Goal: Task Accomplishment & Management: Manage account settings

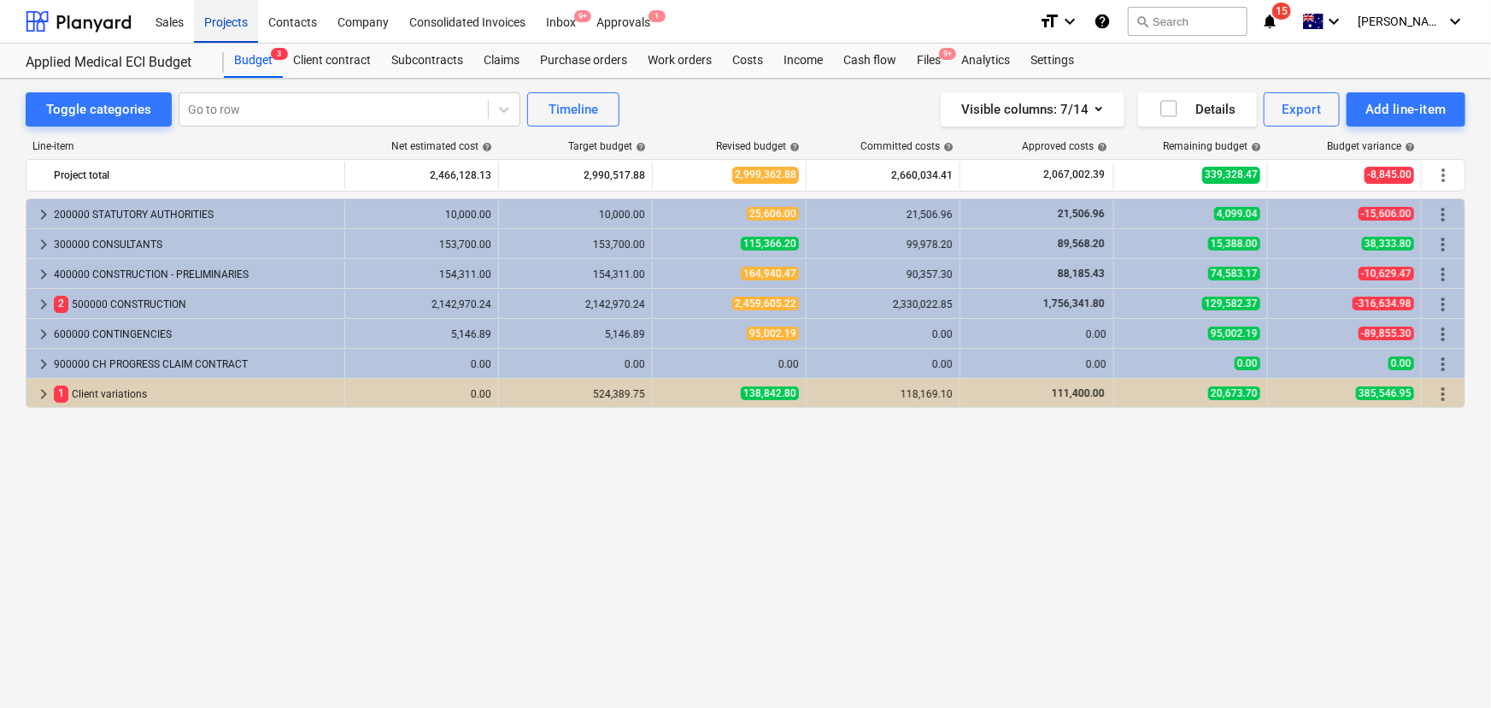
click at [220, 14] on div "Projects" at bounding box center [226, 21] width 64 height 44
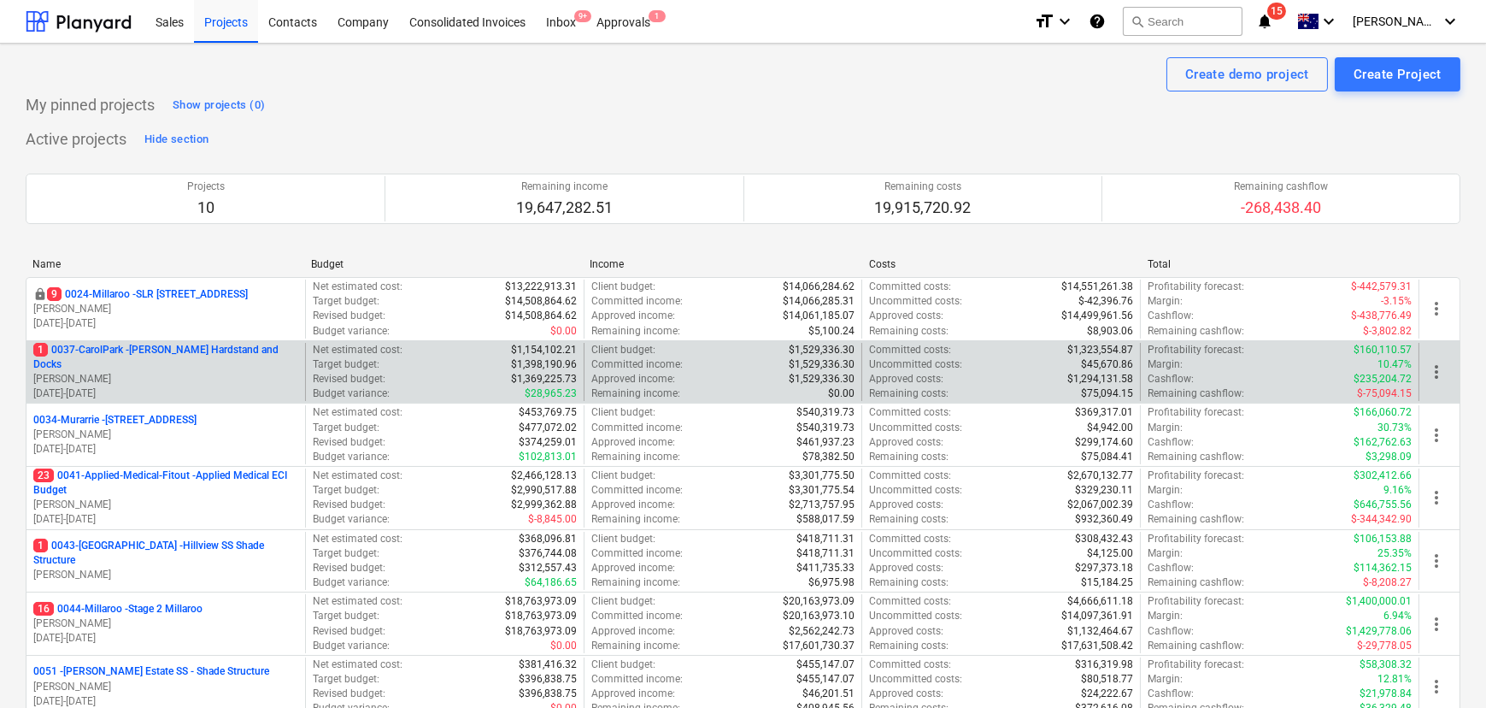
click at [185, 363] on p "1 0037-CarolPark - [PERSON_NAME] Hardstand and Docks" at bounding box center [165, 357] width 265 height 29
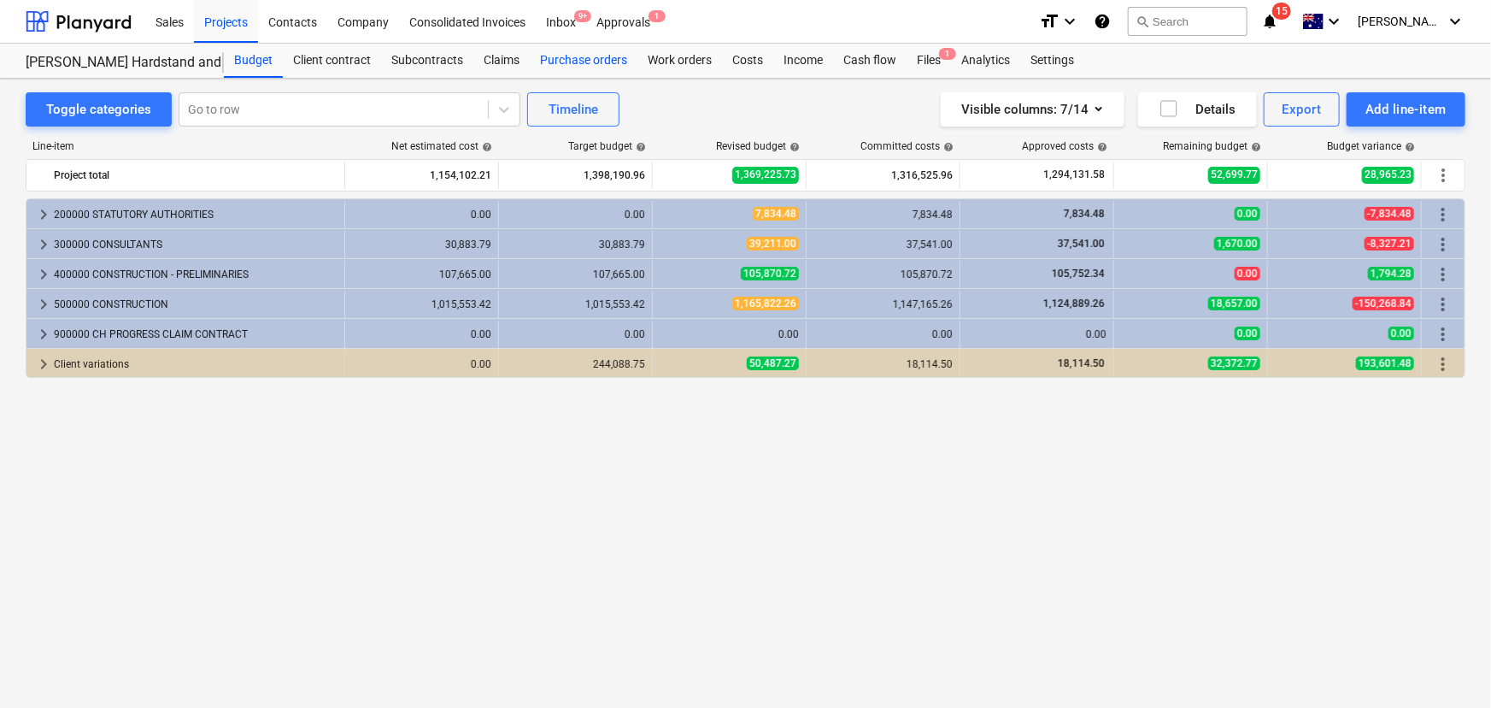
click at [587, 55] on div "Purchase orders" at bounding box center [584, 61] width 108 height 34
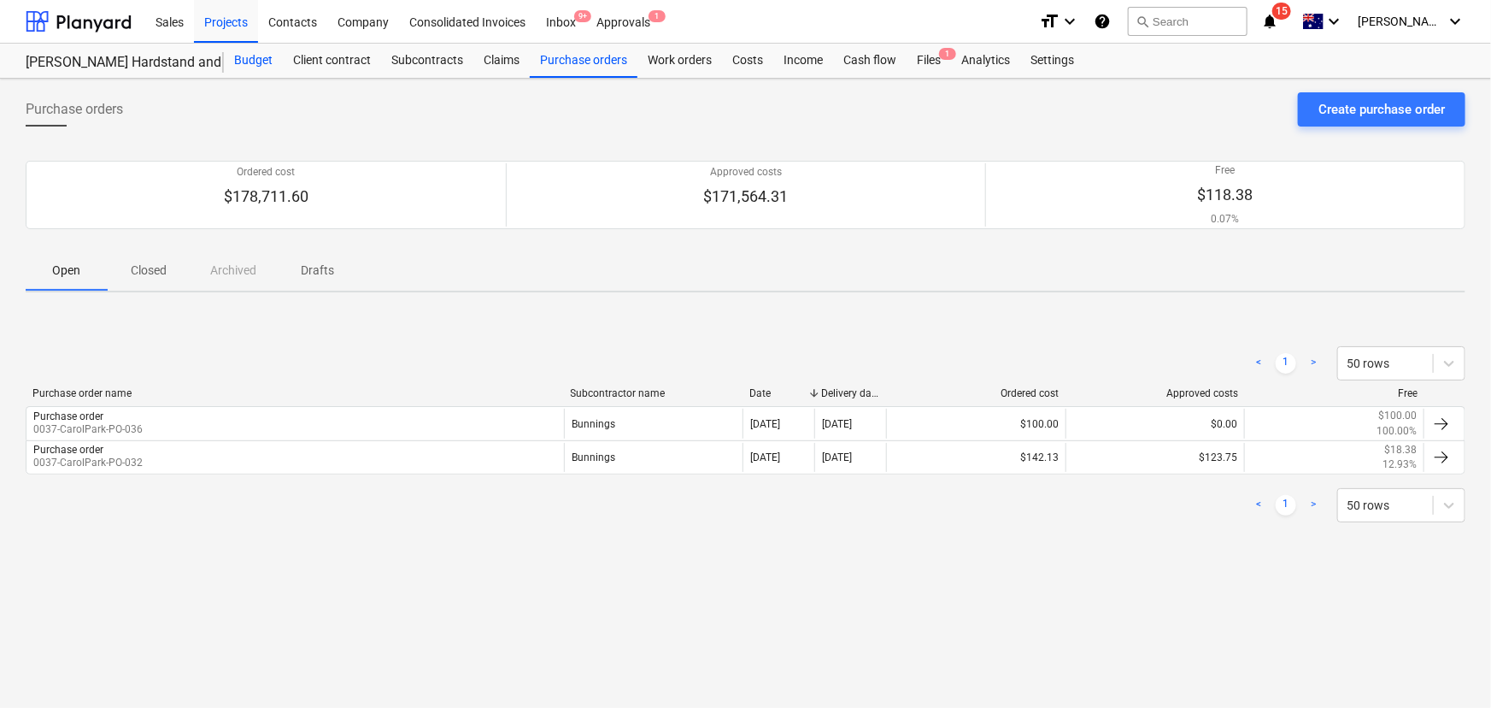
click at [251, 65] on div "Budget" at bounding box center [253, 61] width 59 height 34
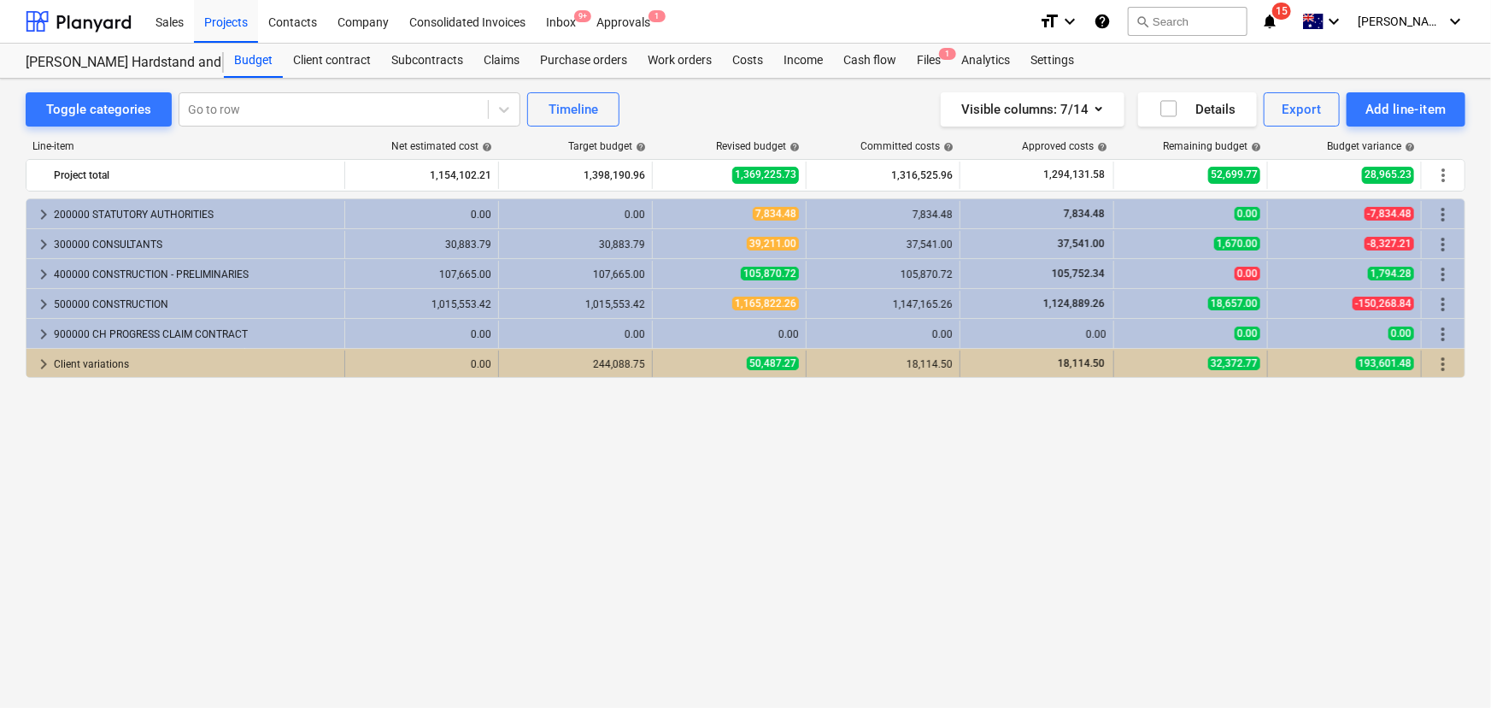
click at [42, 362] on span "keyboard_arrow_right" at bounding box center [43, 364] width 21 height 21
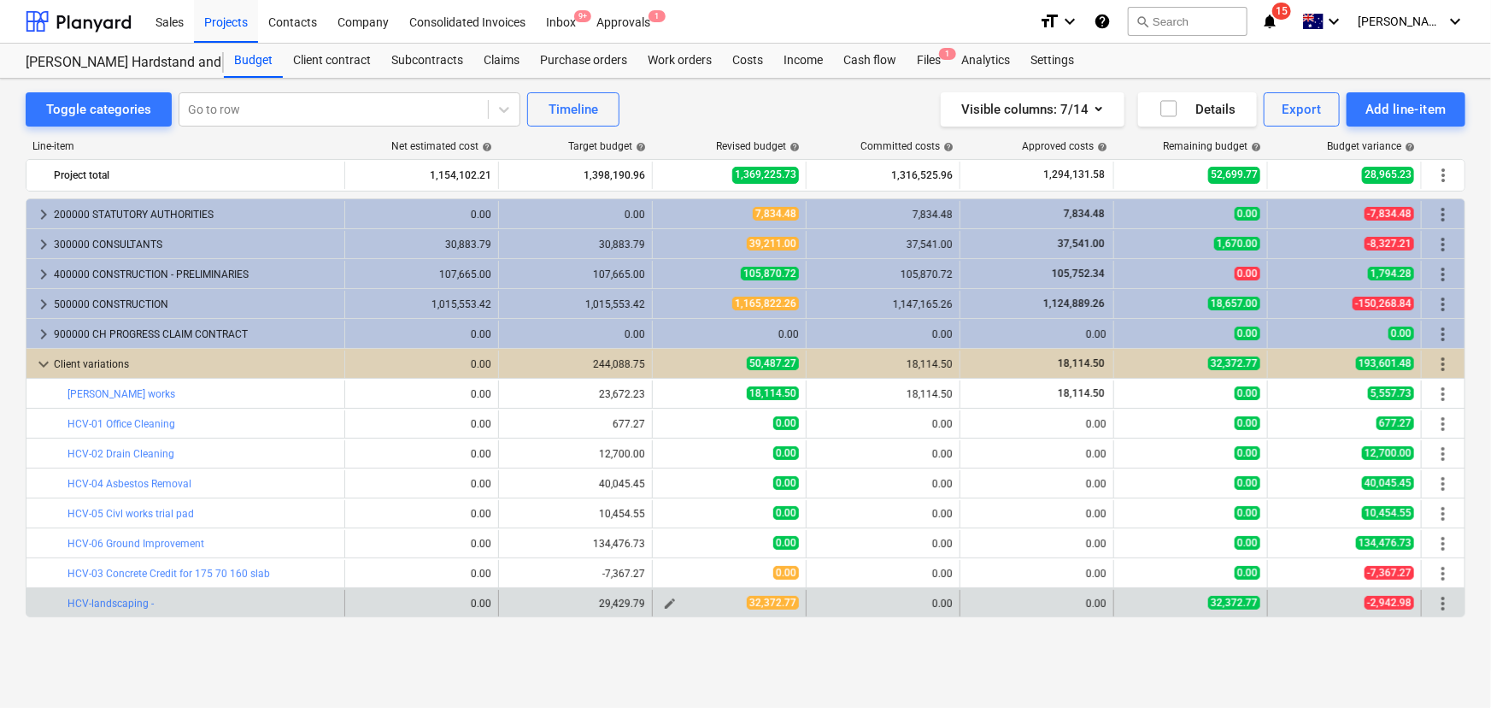
click at [670, 601] on span "edit" at bounding box center [670, 603] width 14 height 14
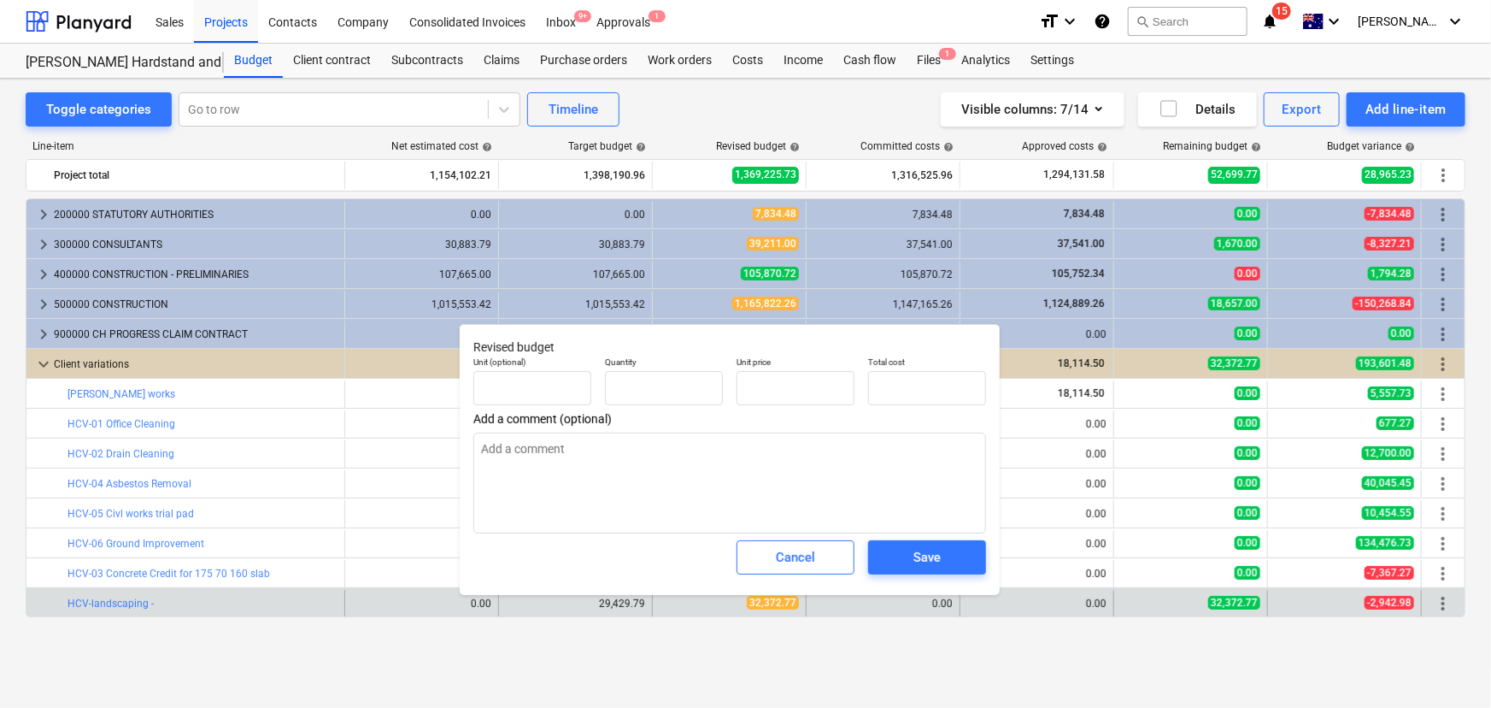
type textarea "x"
type input "1.00"
type input "32,372.77"
click at [805, 536] on div "Cancel" at bounding box center [796, 557] width 132 height 48
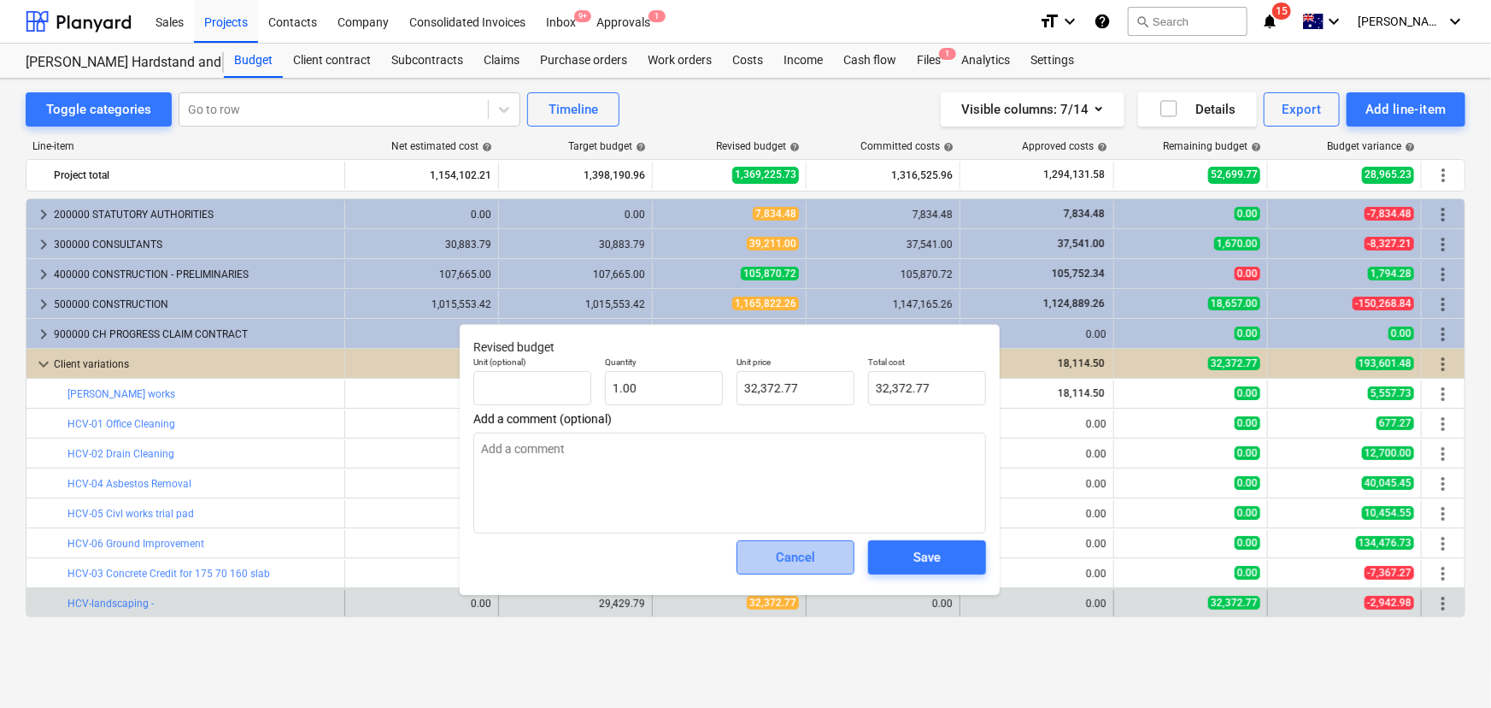
click at [814, 556] on div "Cancel" at bounding box center [795, 557] width 39 height 22
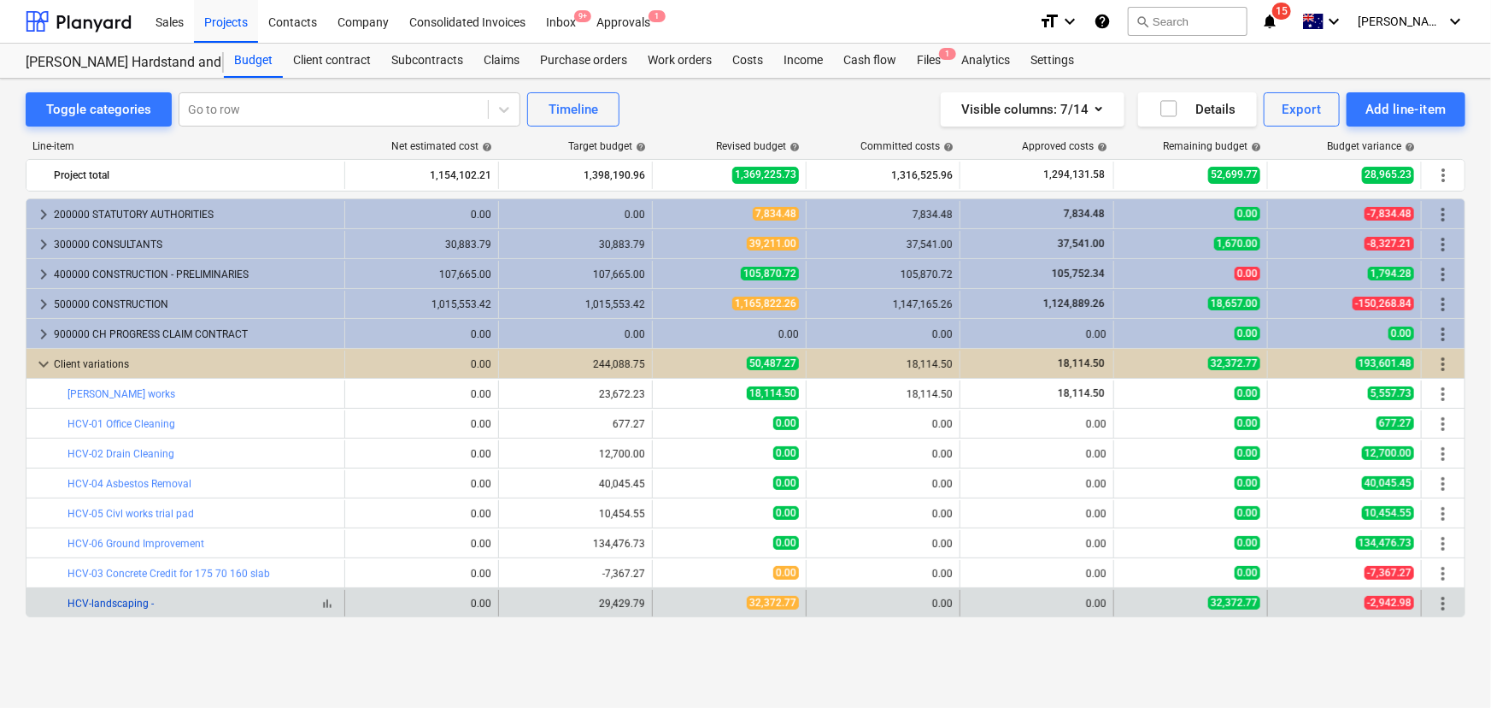
click at [116, 606] on link "HCV-landscaping -" at bounding box center [111, 603] width 86 height 12
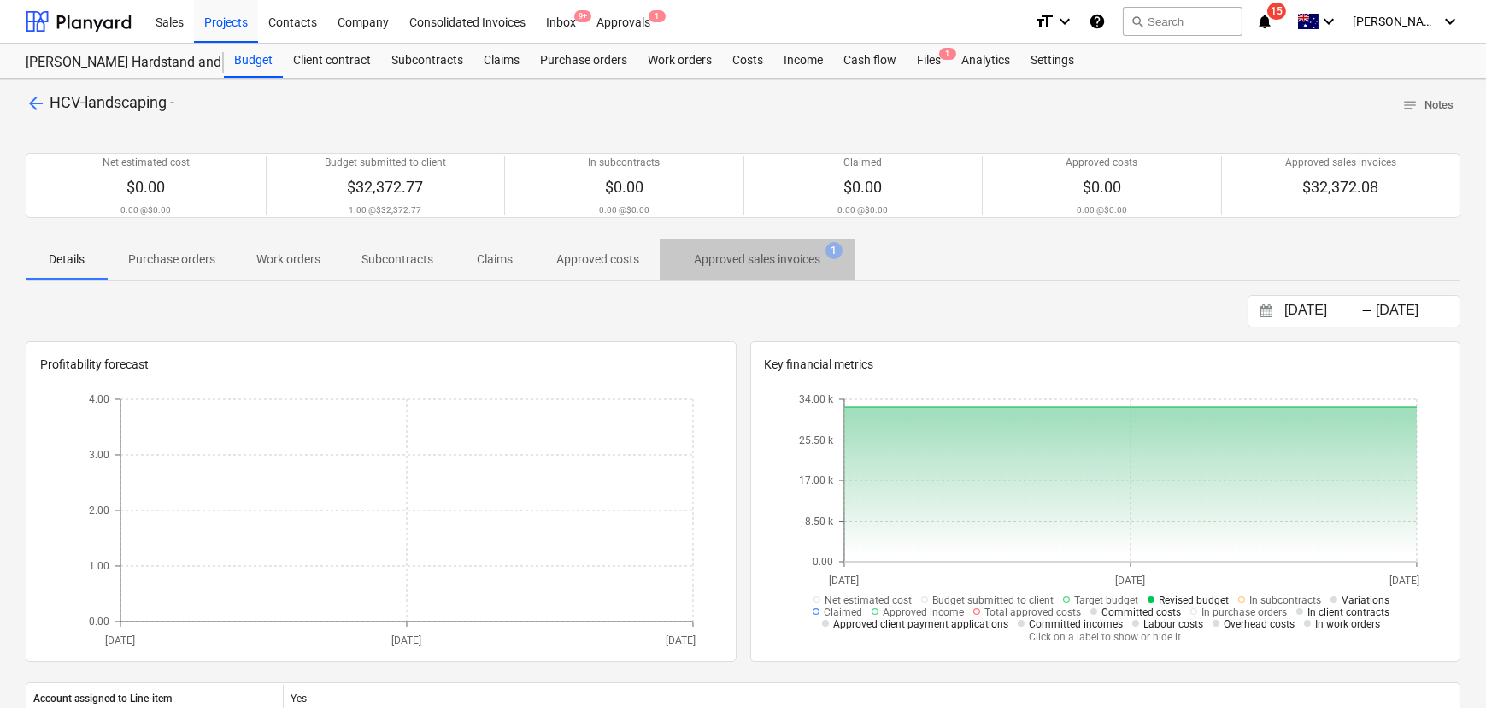
click at [776, 269] on span "Approved sales invoices 1" at bounding box center [757, 259] width 195 height 31
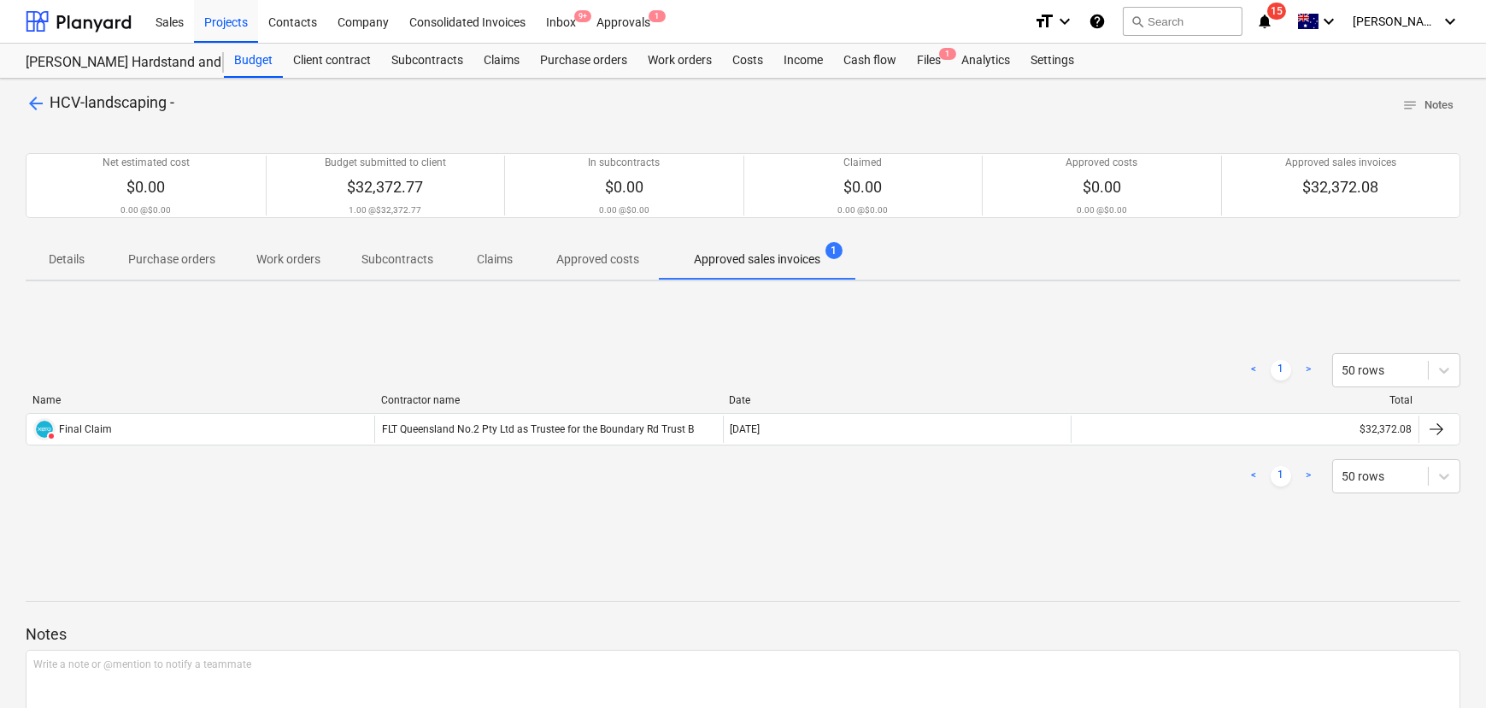
click at [4, 102] on div "arrow_back HCV-landscaping - notes Notes Net estimated cost $0.00 0.00 @ $0.00 …" at bounding box center [743, 449] width 1486 height 740
click at [33, 96] on span "arrow_back" at bounding box center [36, 103] width 21 height 21
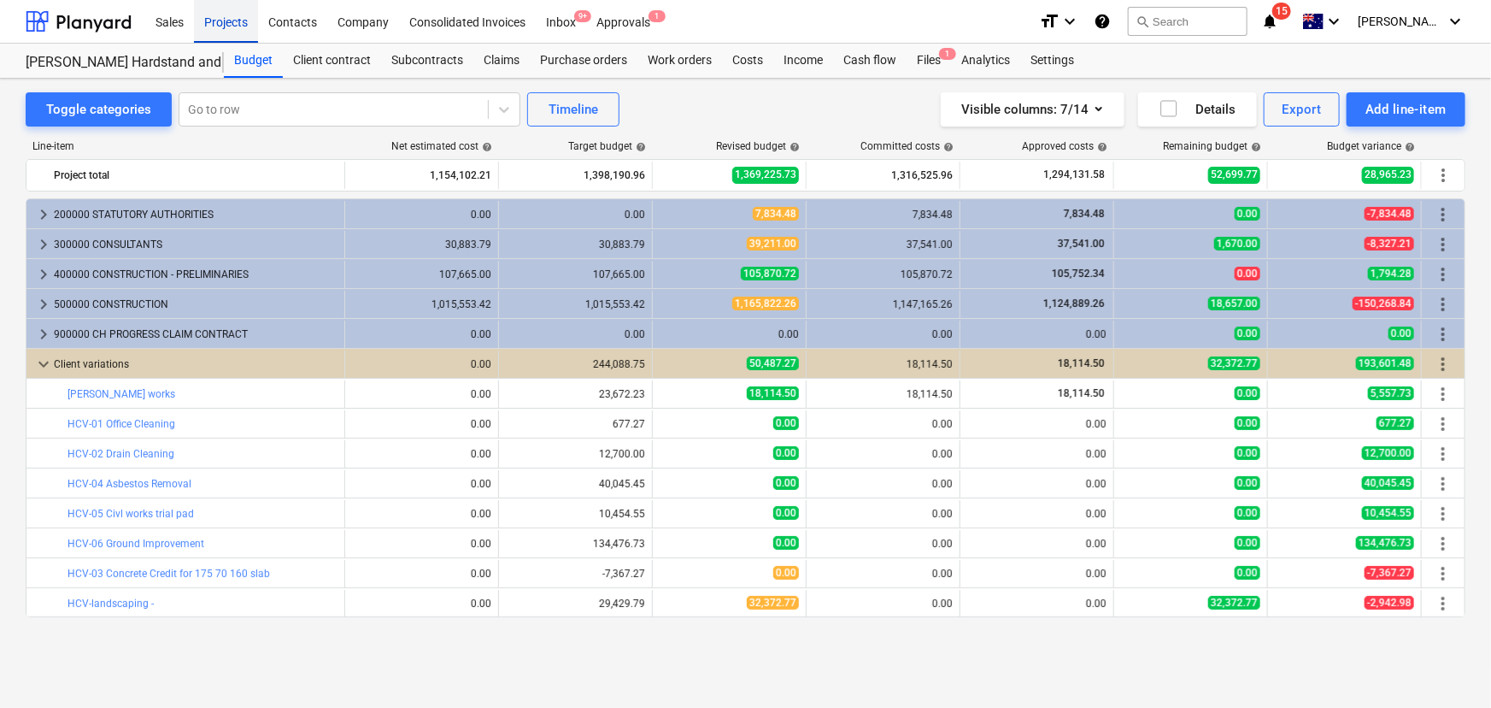
click at [223, 17] on div "Projects" at bounding box center [226, 21] width 64 height 44
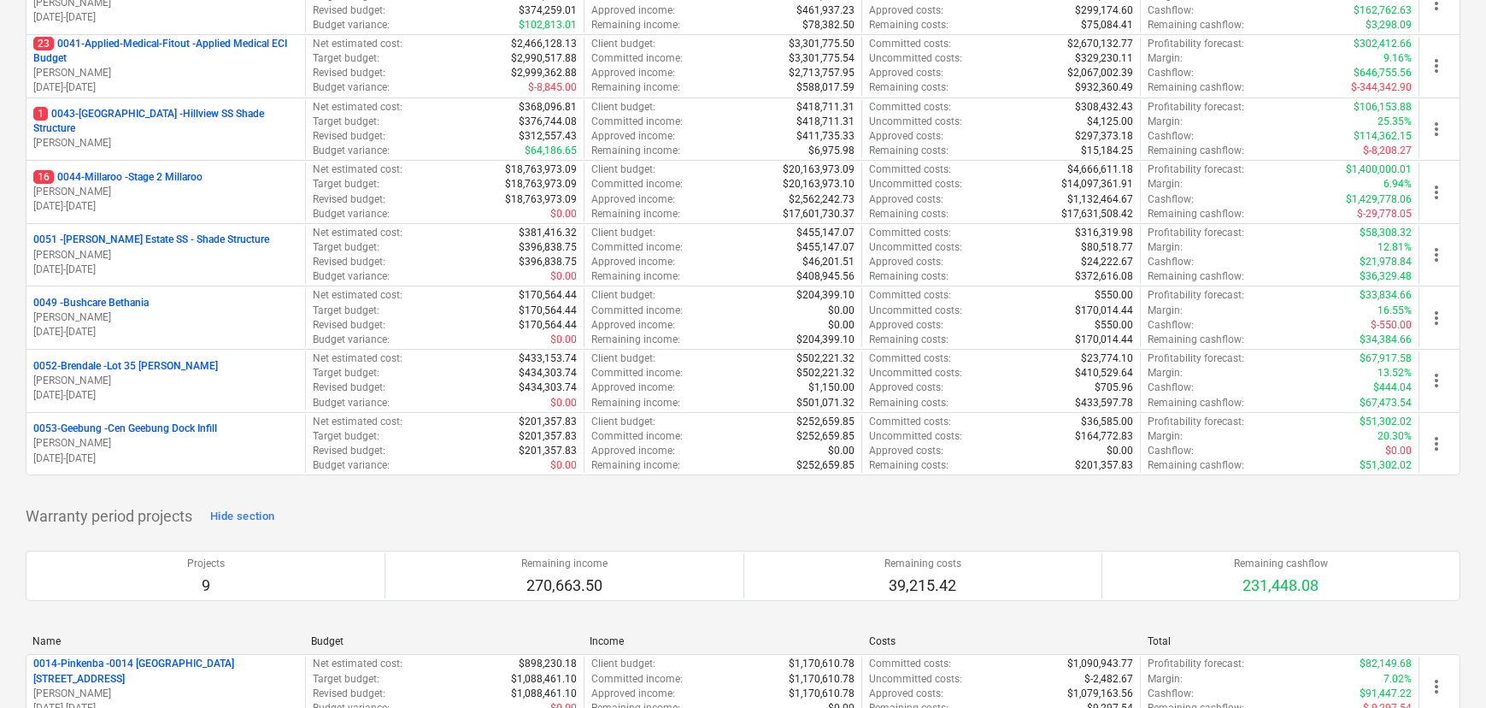
scroll to position [543, 0]
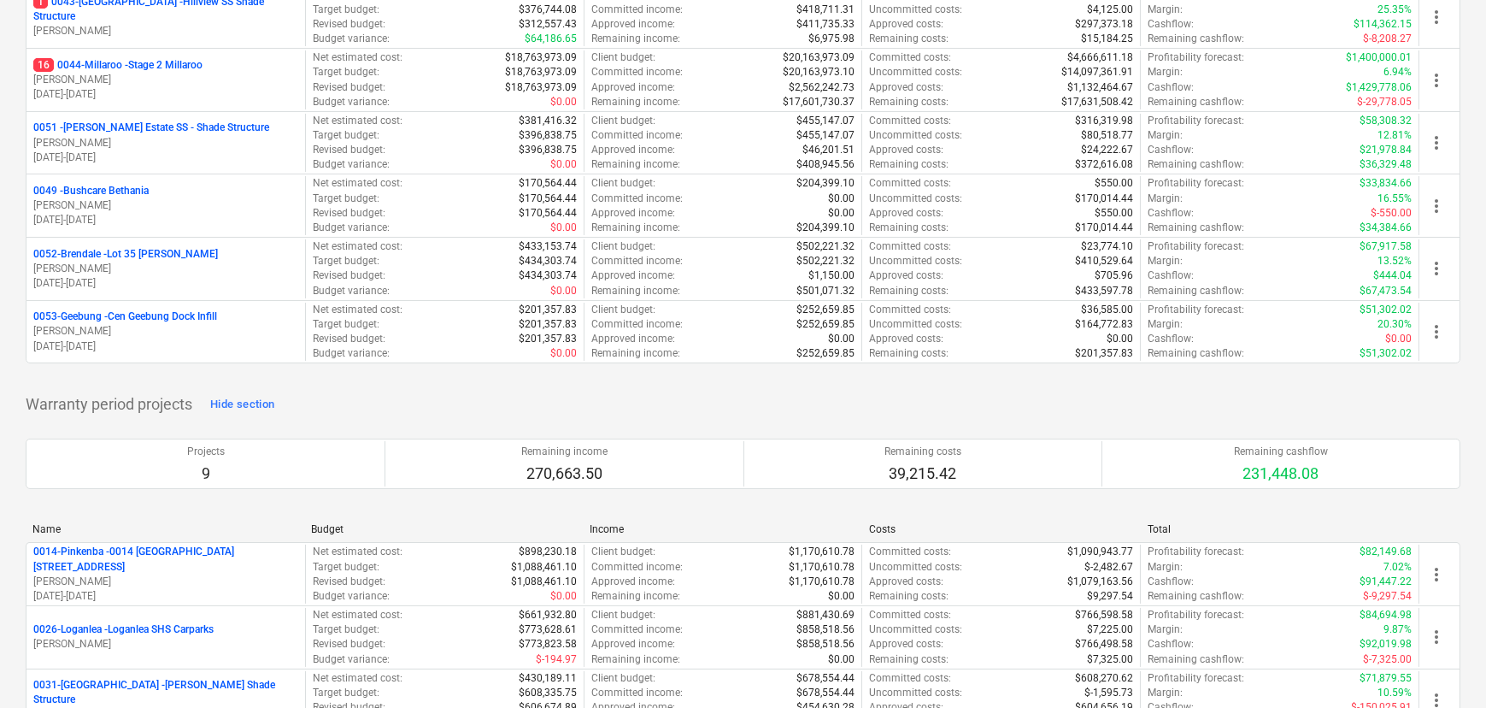
click at [143, 253] on p "0052-Brendale - Lot 35 [PERSON_NAME], Brendale" at bounding box center [125, 254] width 185 height 15
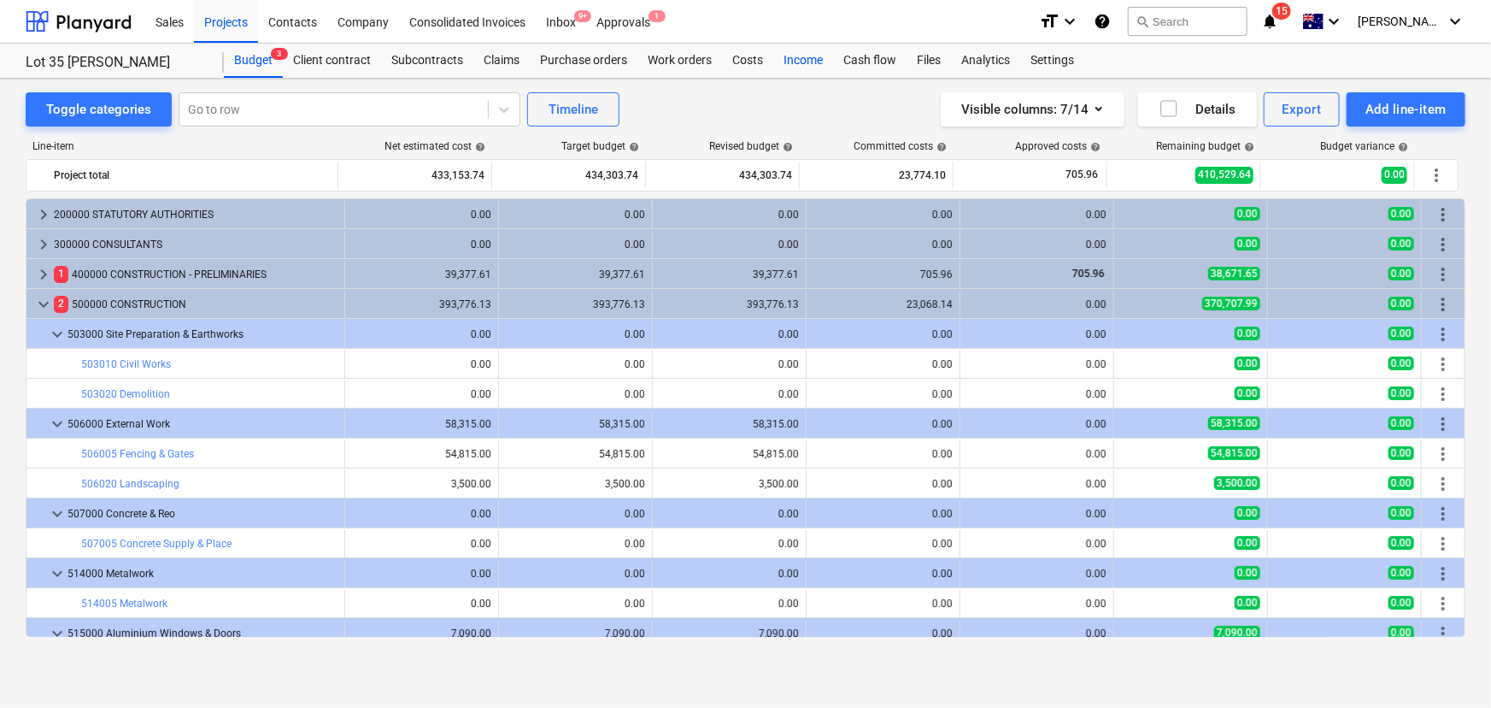
click at [792, 60] on div "Income" at bounding box center [803, 61] width 60 height 34
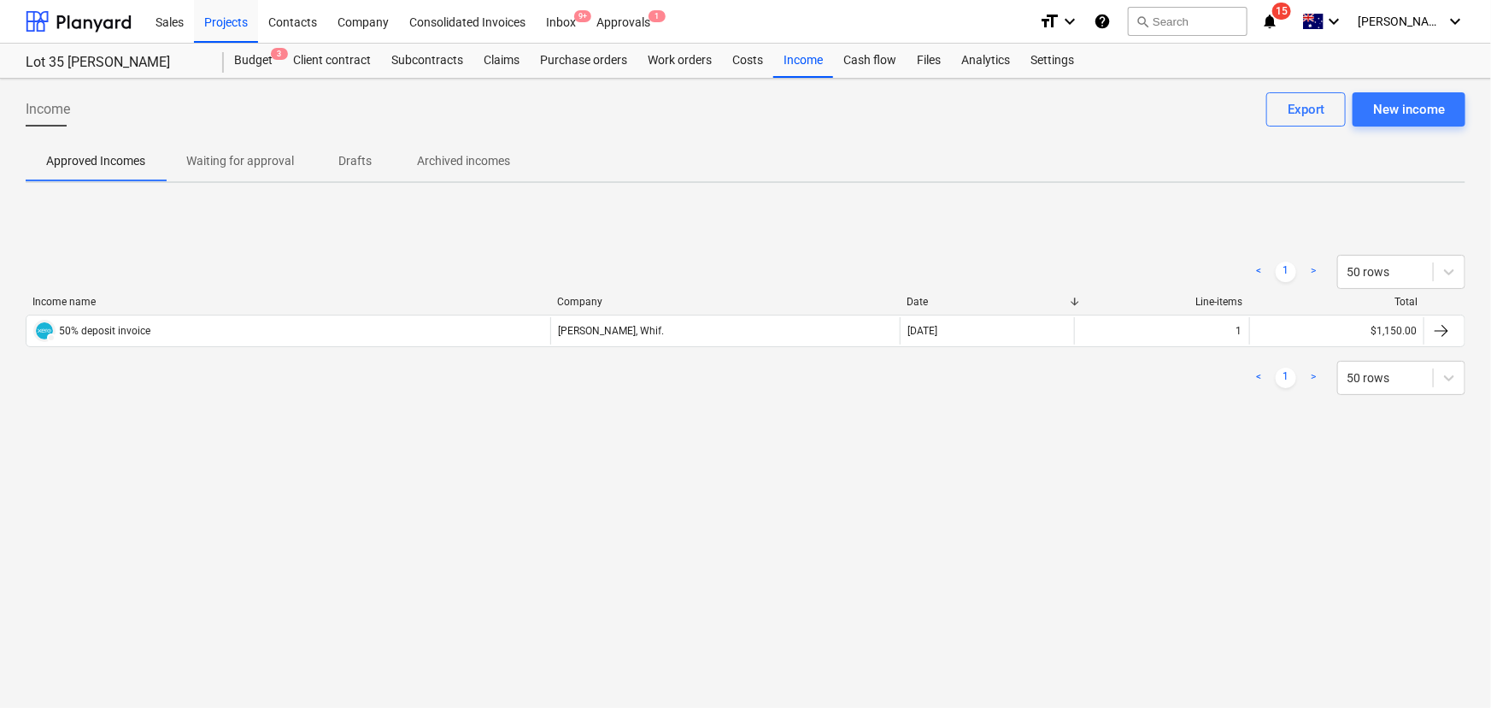
click at [217, 21] on div "Projects" at bounding box center [226, 21] width 64 height 44
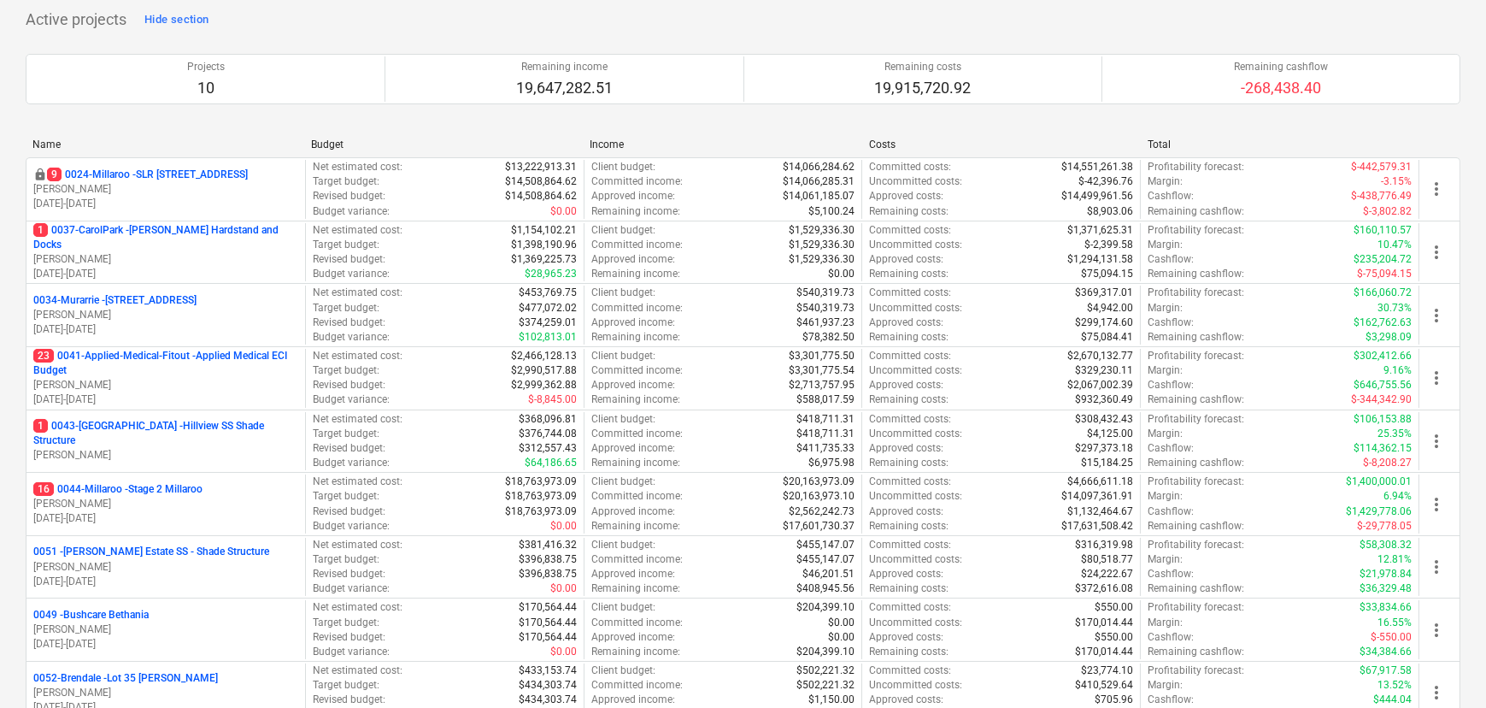
scroll to position [310, 0]
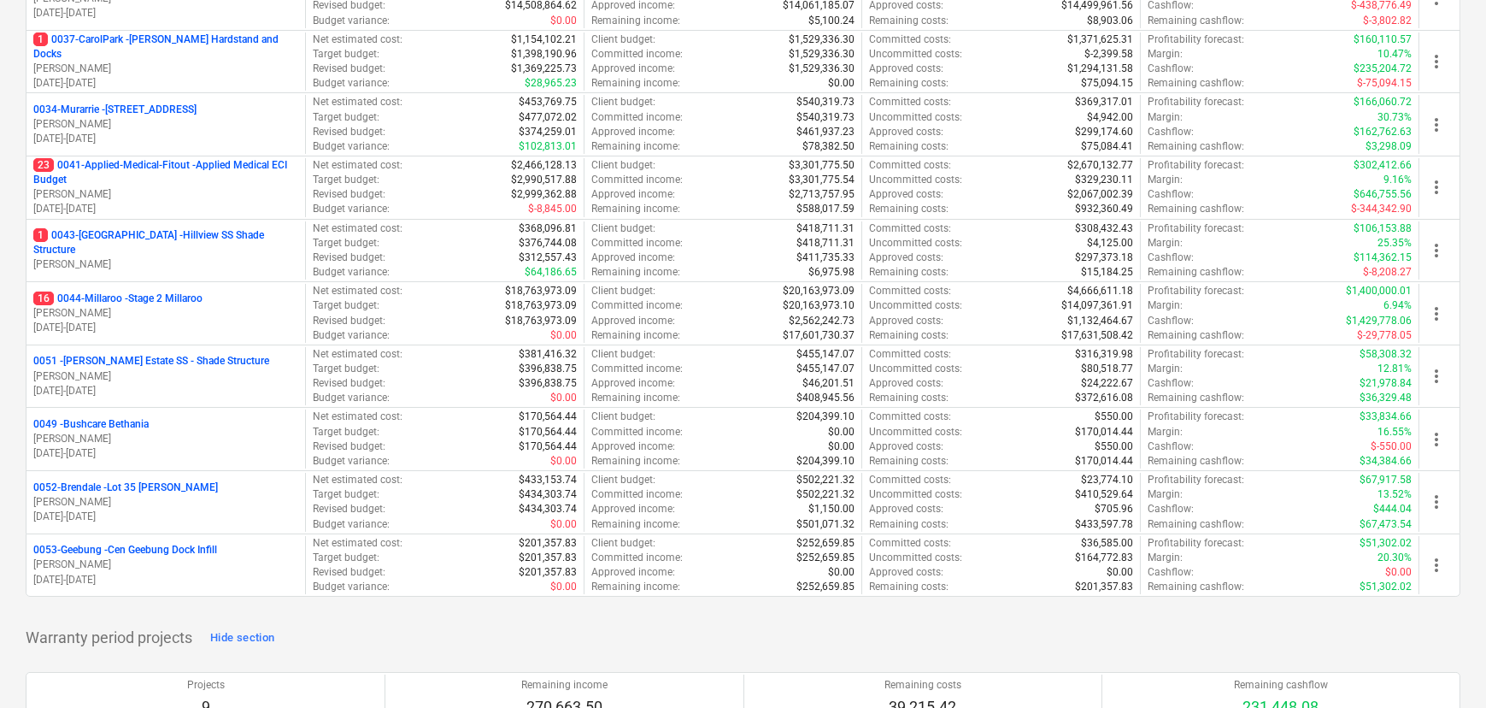
click at [182, 303] on p "16 0044-Millaroo - Stage 2 Millaroo" at bounding box center [117, 298] width 169 height 15
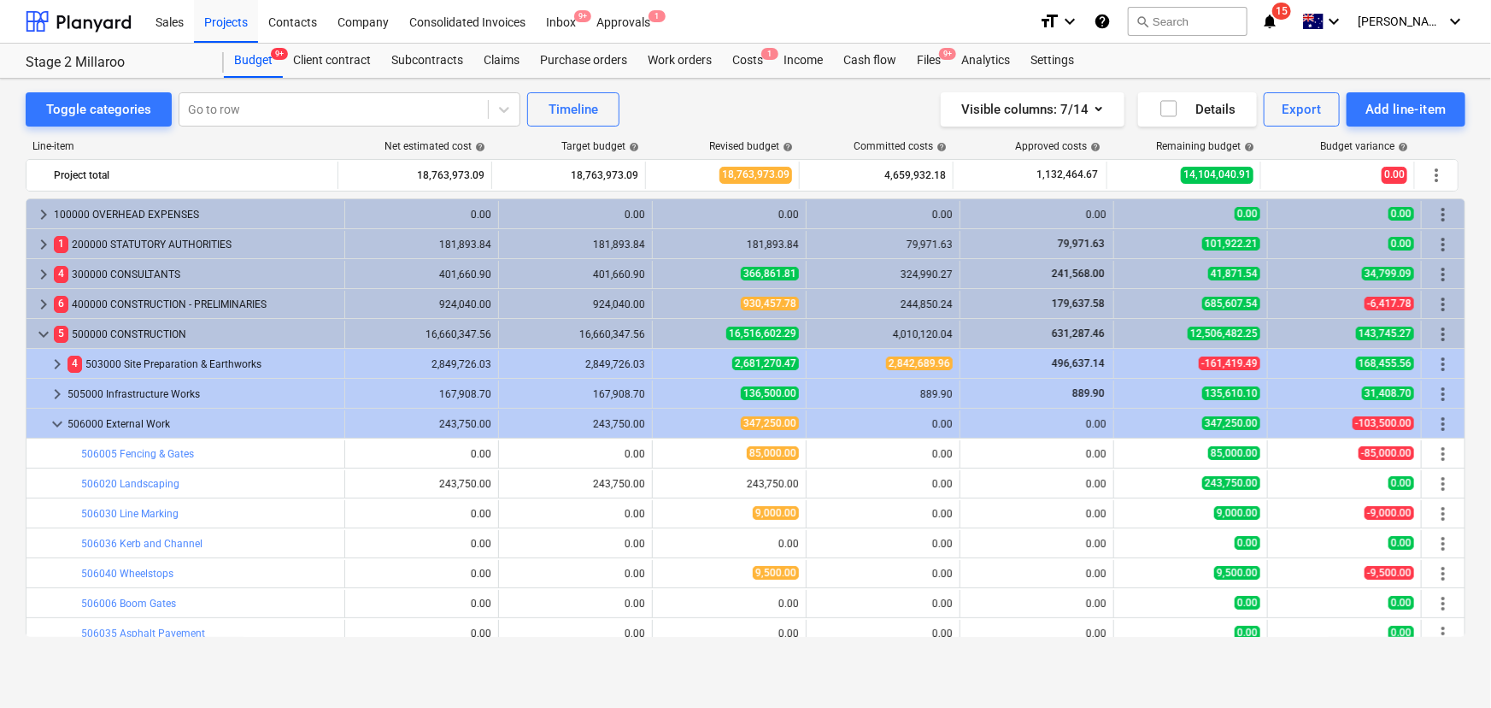
scroll to position [521, 0]
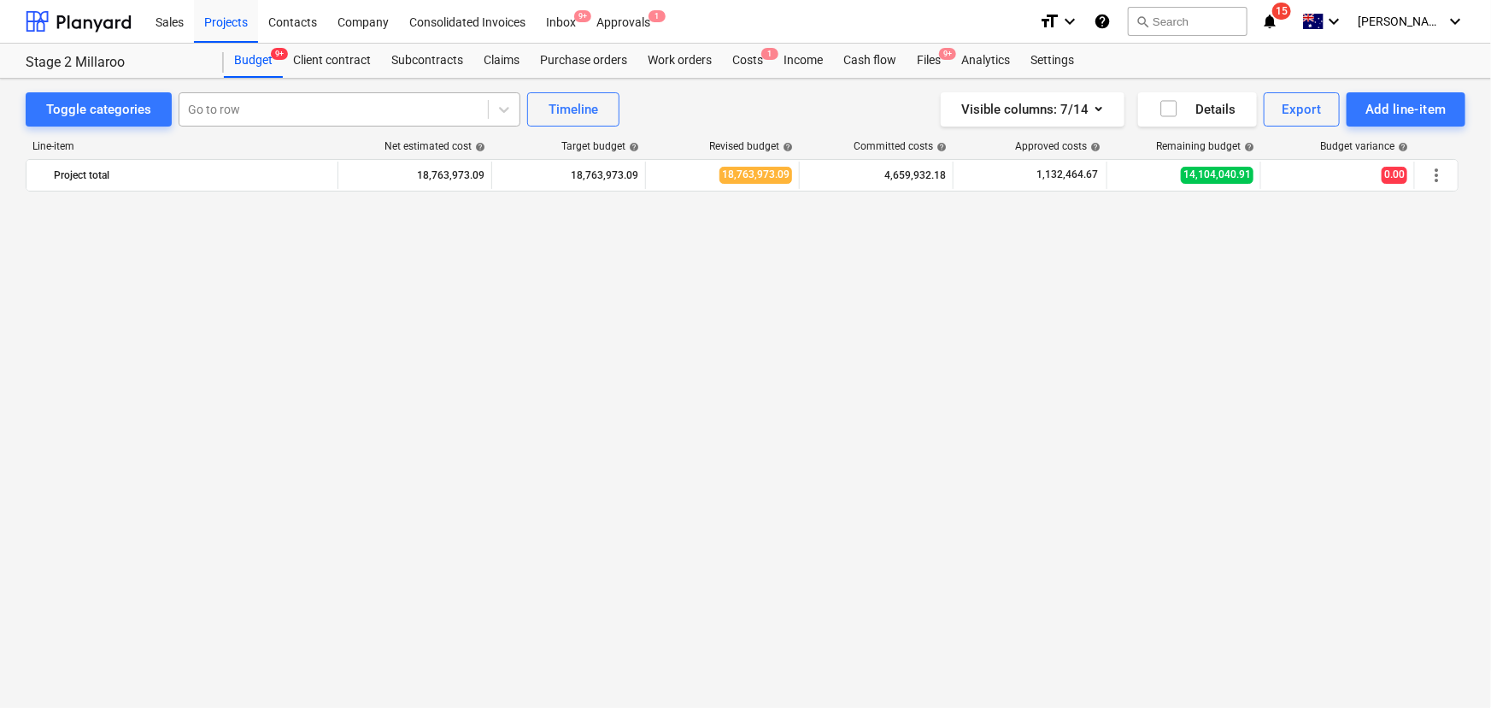
click at [221, 109] on div at bounding box center [333, 109] width 291 height 17
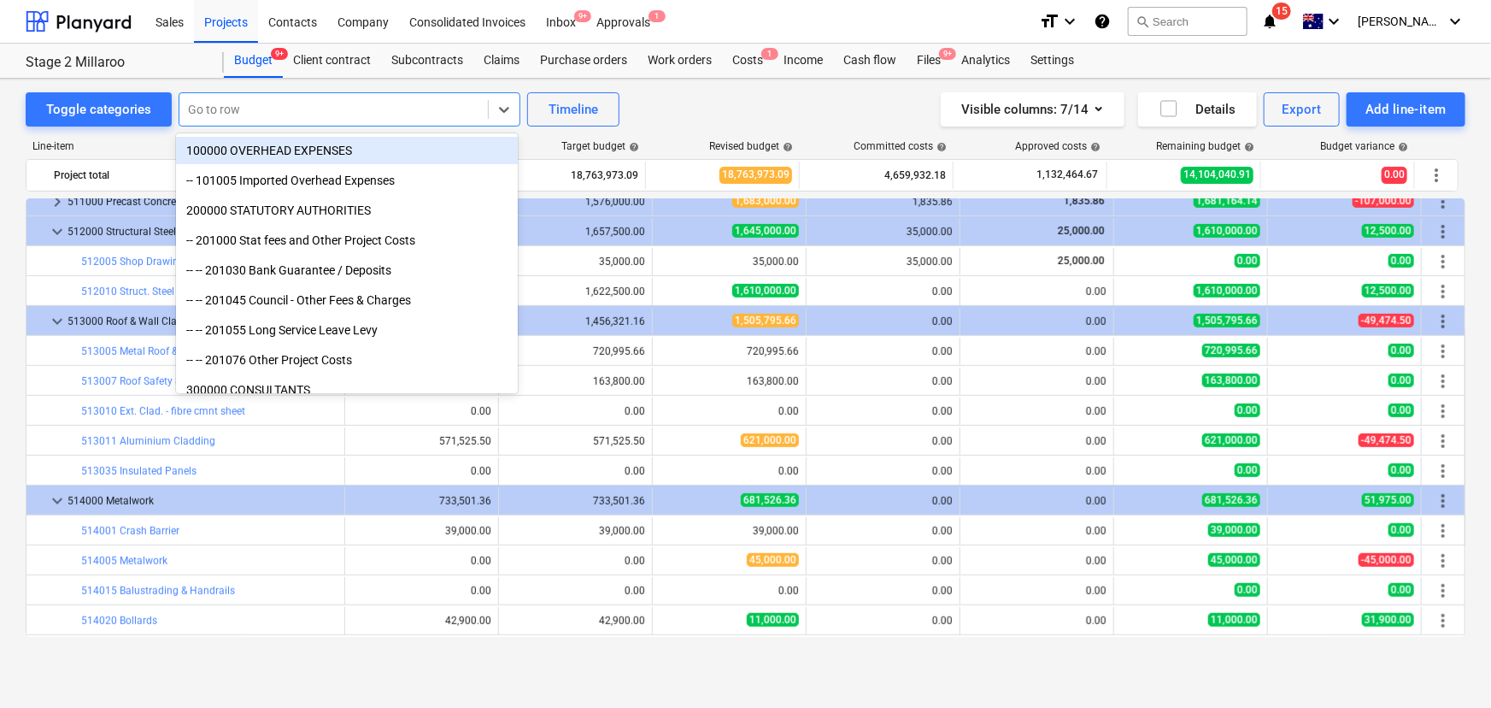
scroll to position [0, 0]
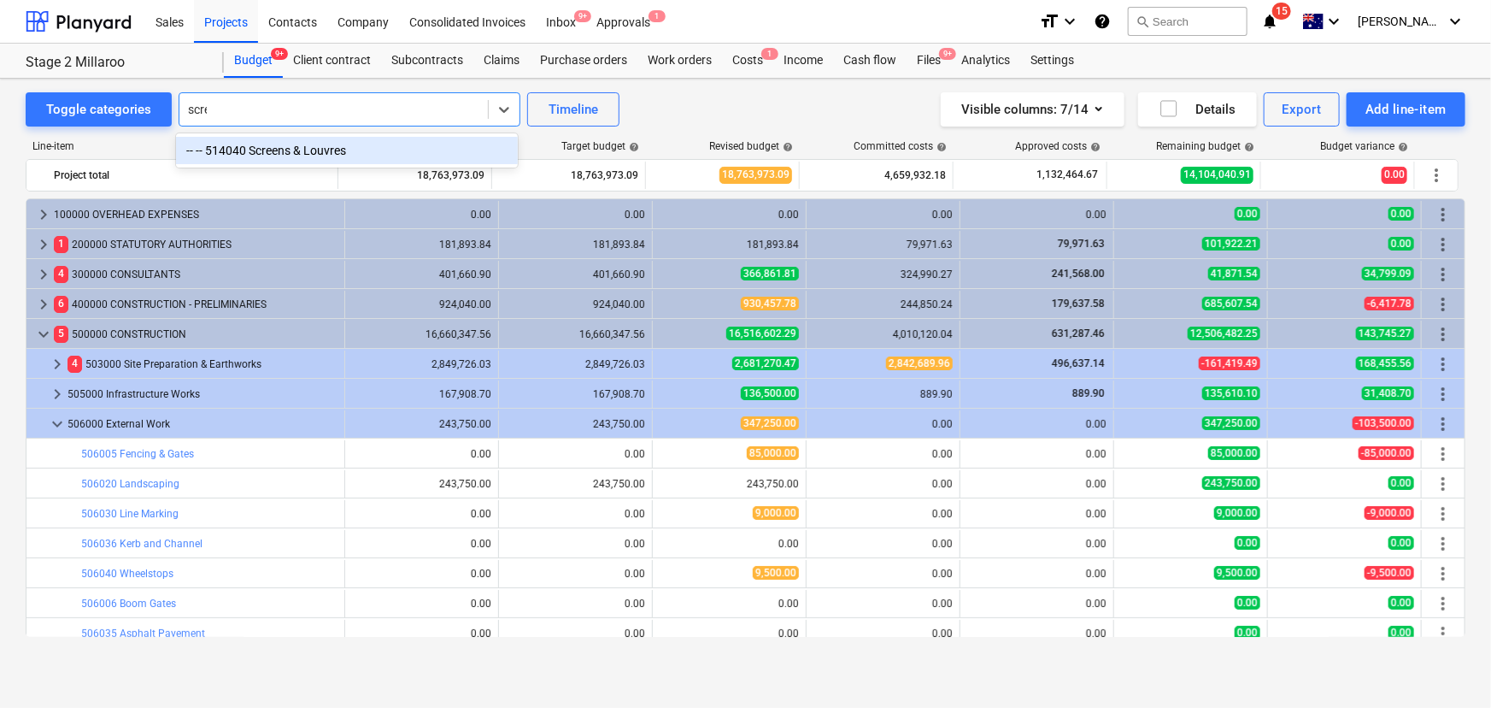
type input "scree"
click at [283, 150] on div "-- -- 514040 Screens & Louvres" at bounding box center [347, 150] width 342 height 27
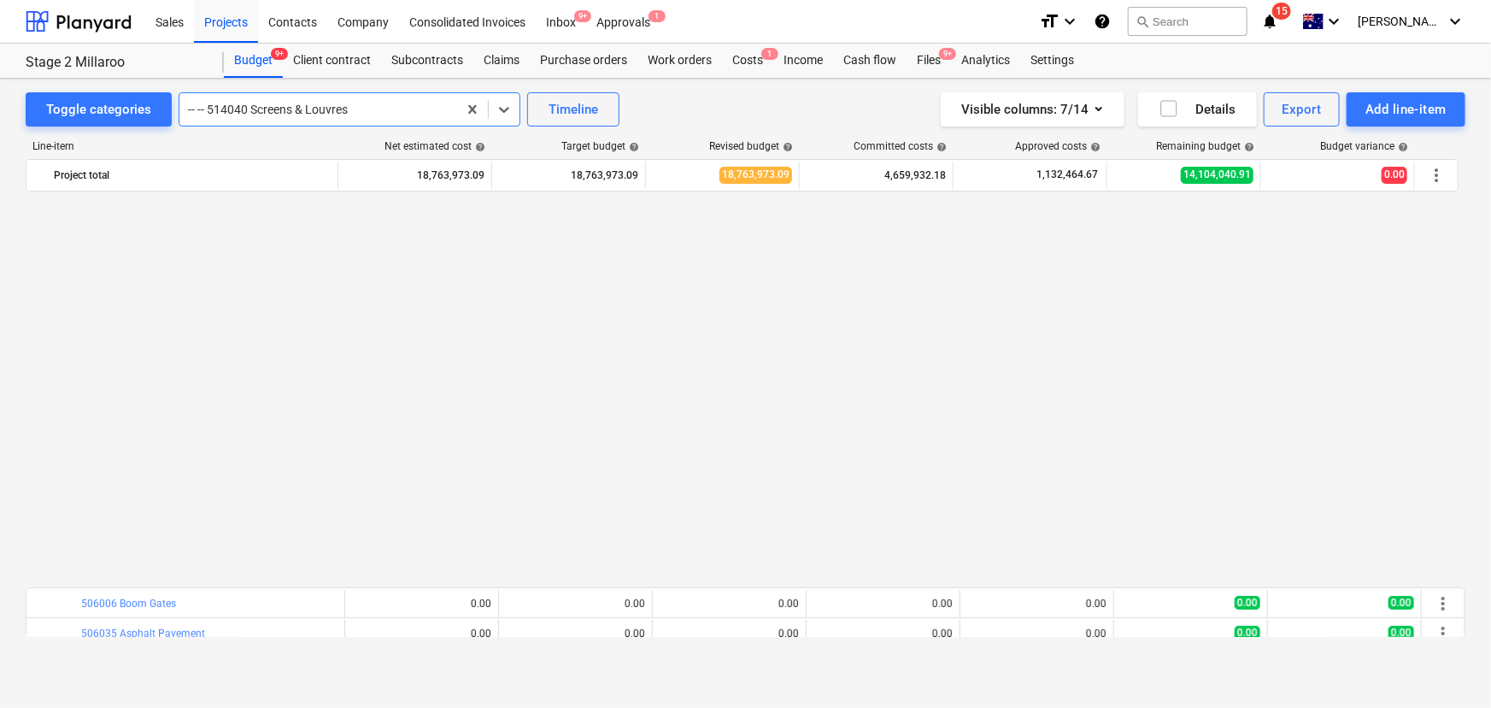
scroll to position [987, 0]
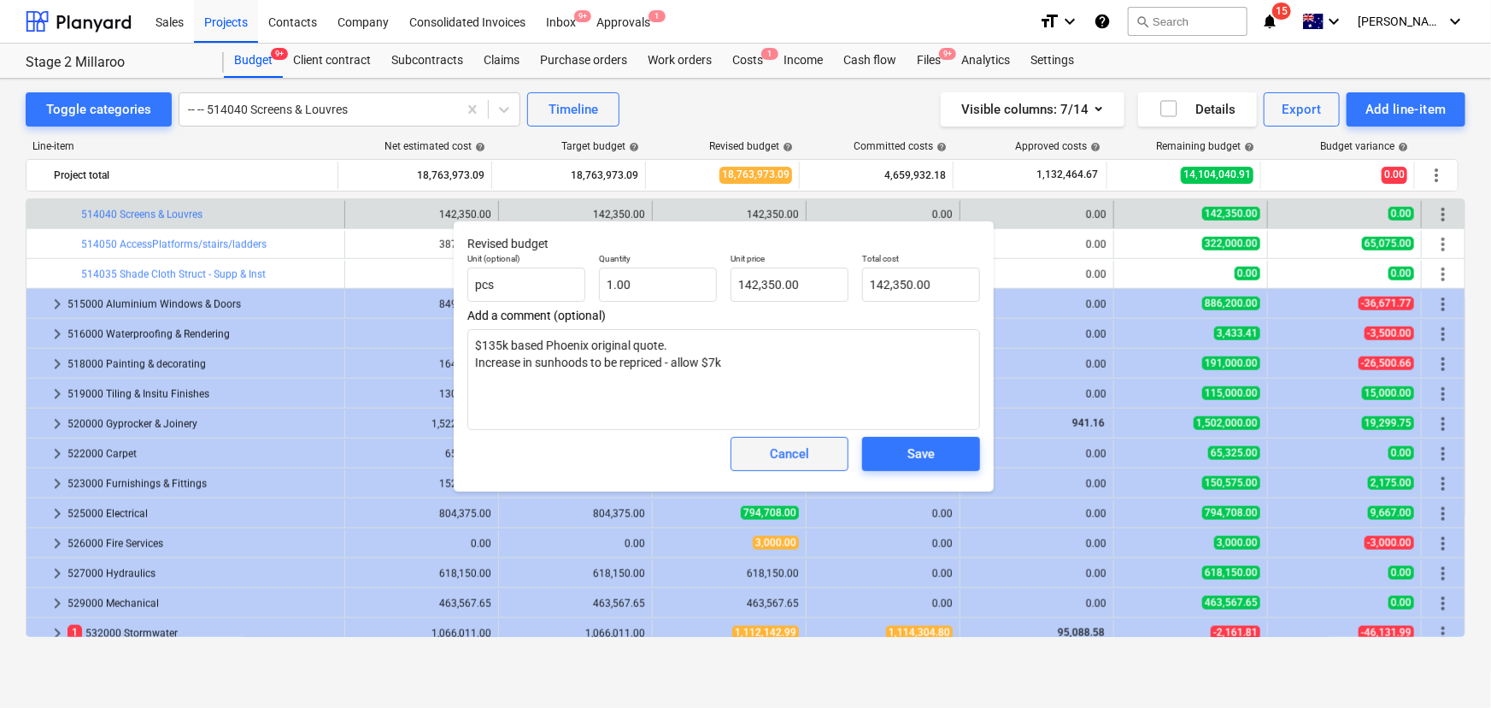
click at [780, 455] on div "Cancel" at bounding box center [789, 454] width 39 height 22
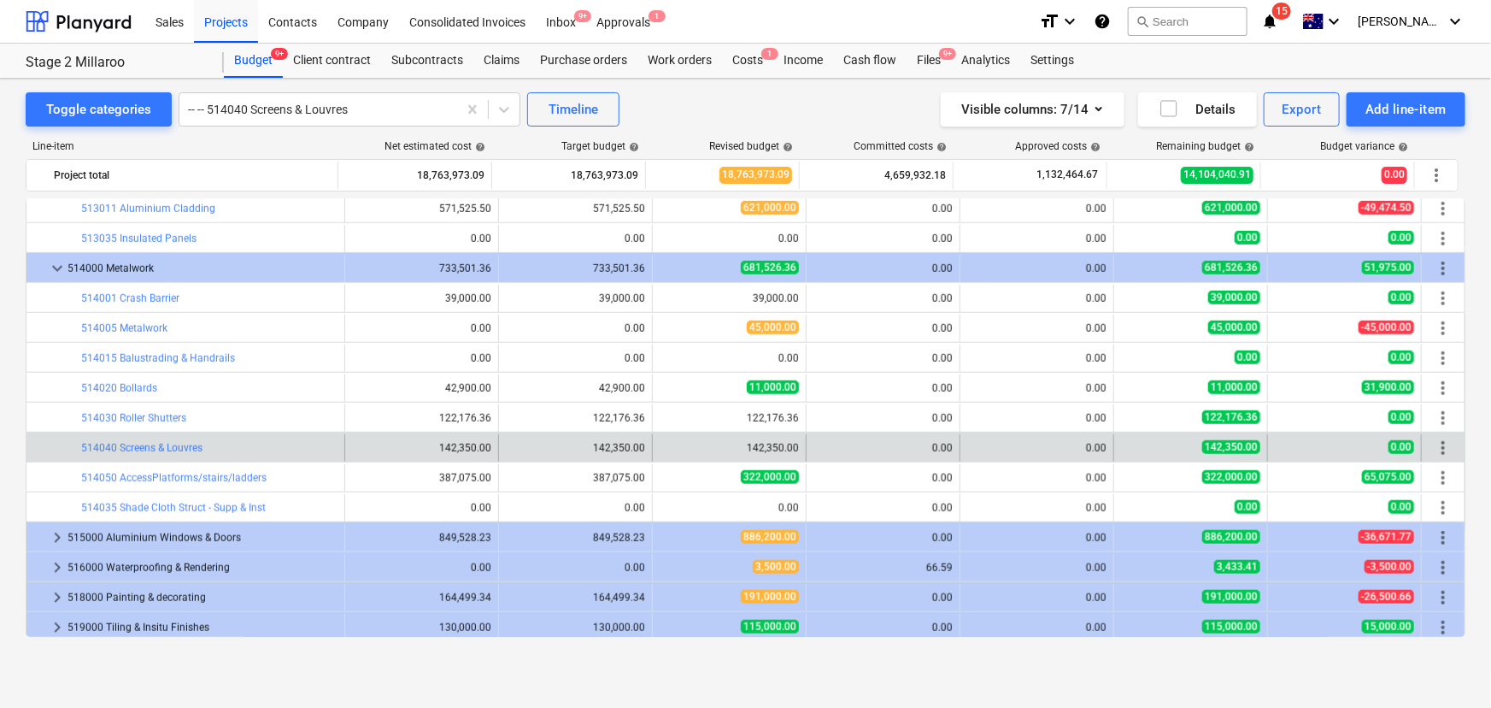
scroll to position [521, 0]
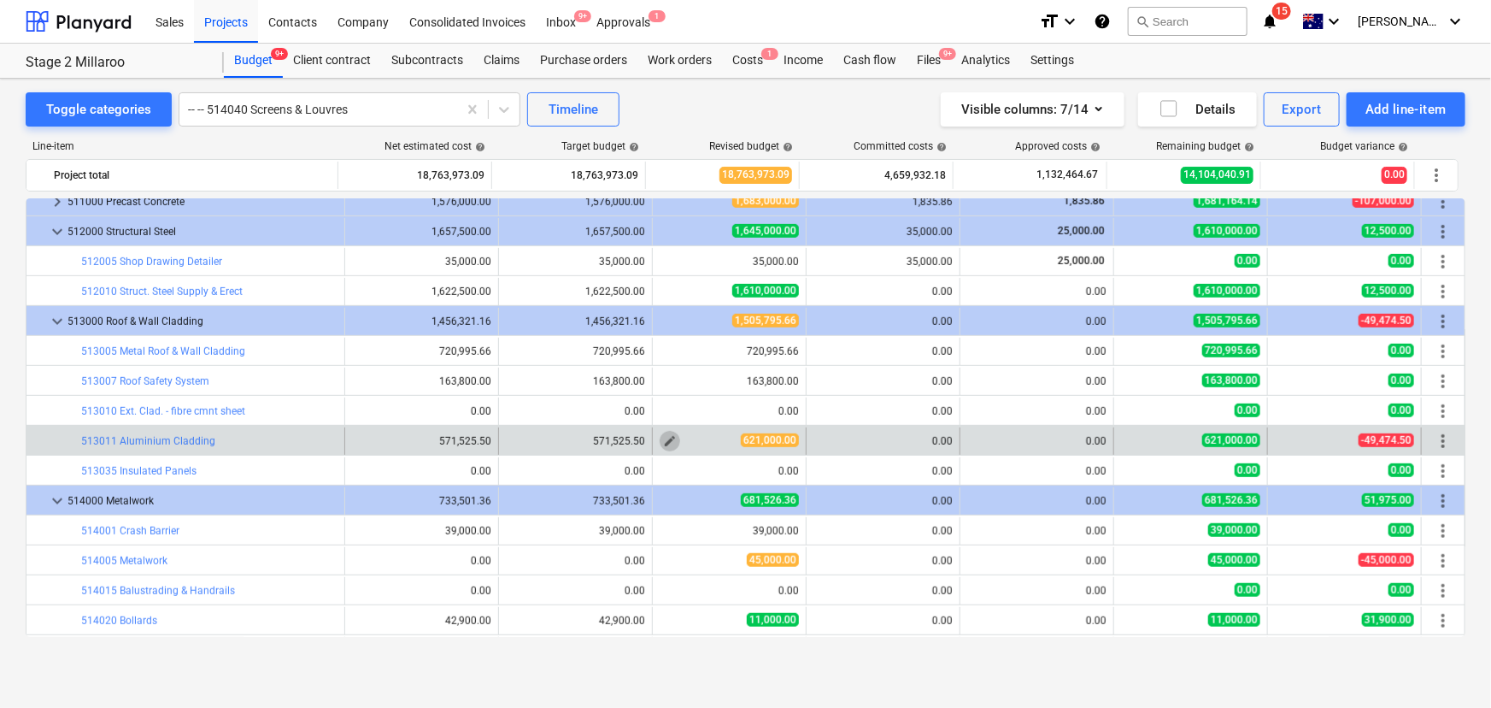
click at [667, 438] on span "edit" at bounding box center [670, 441] width 14 height 14
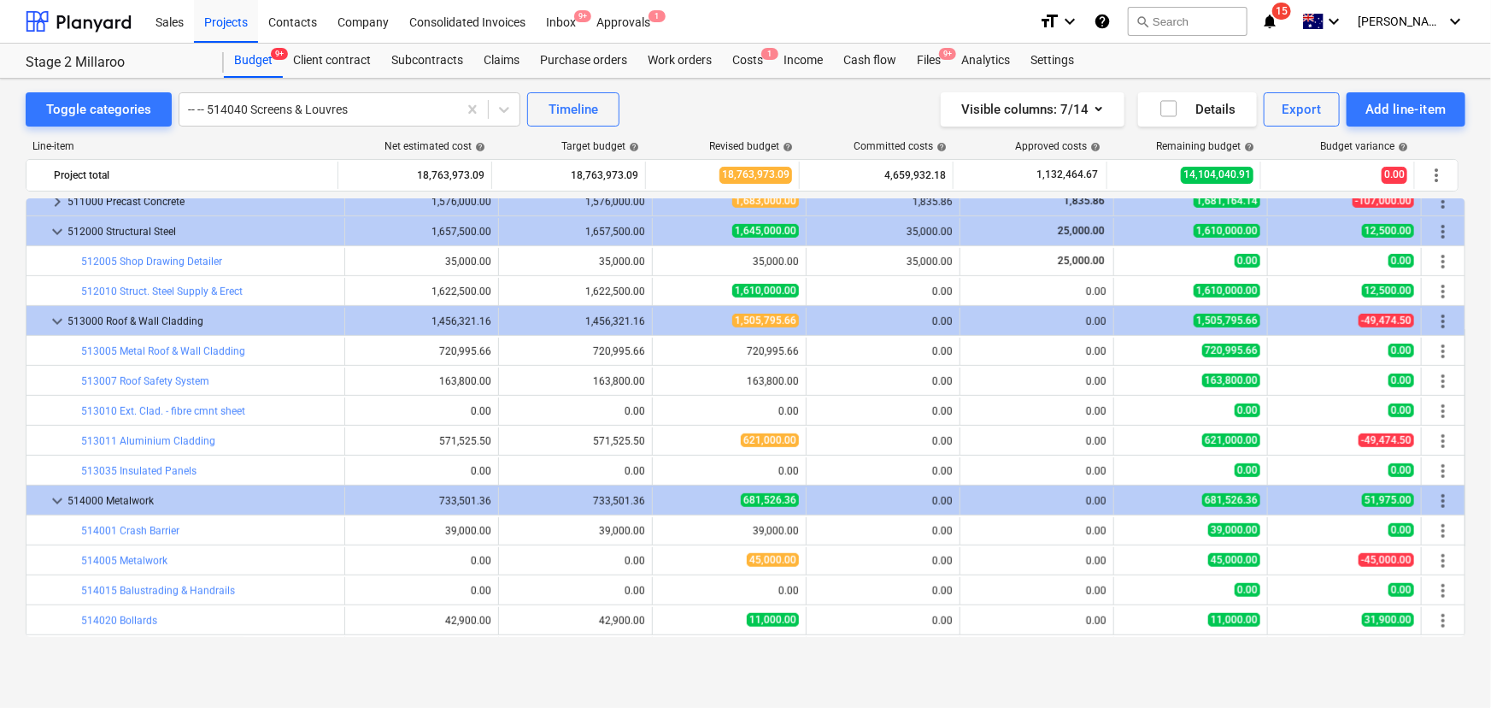
type textarea "x"
type input "1.00"
type input "621,000.00"
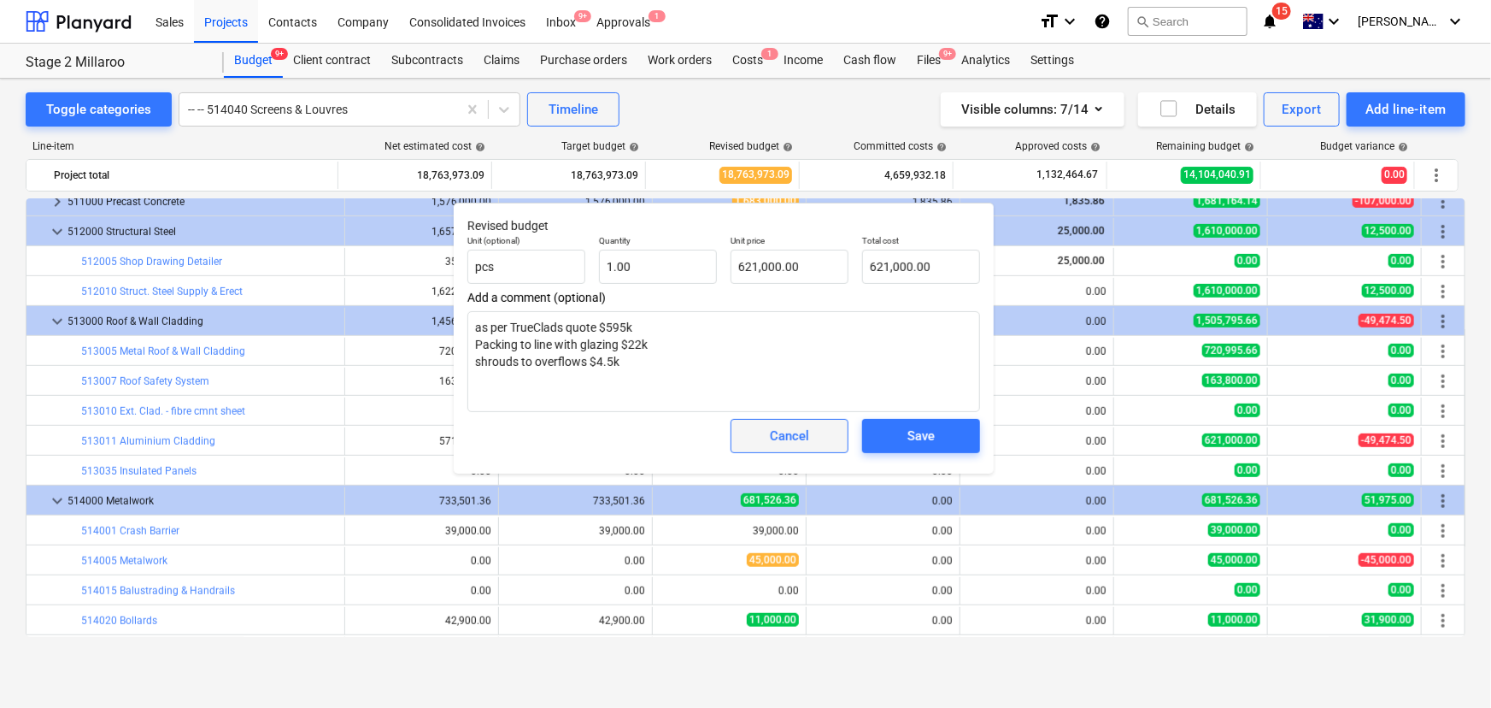
click at [772, 432] on div "Cancel" at bounding box center [789, 436] width 39 height 22
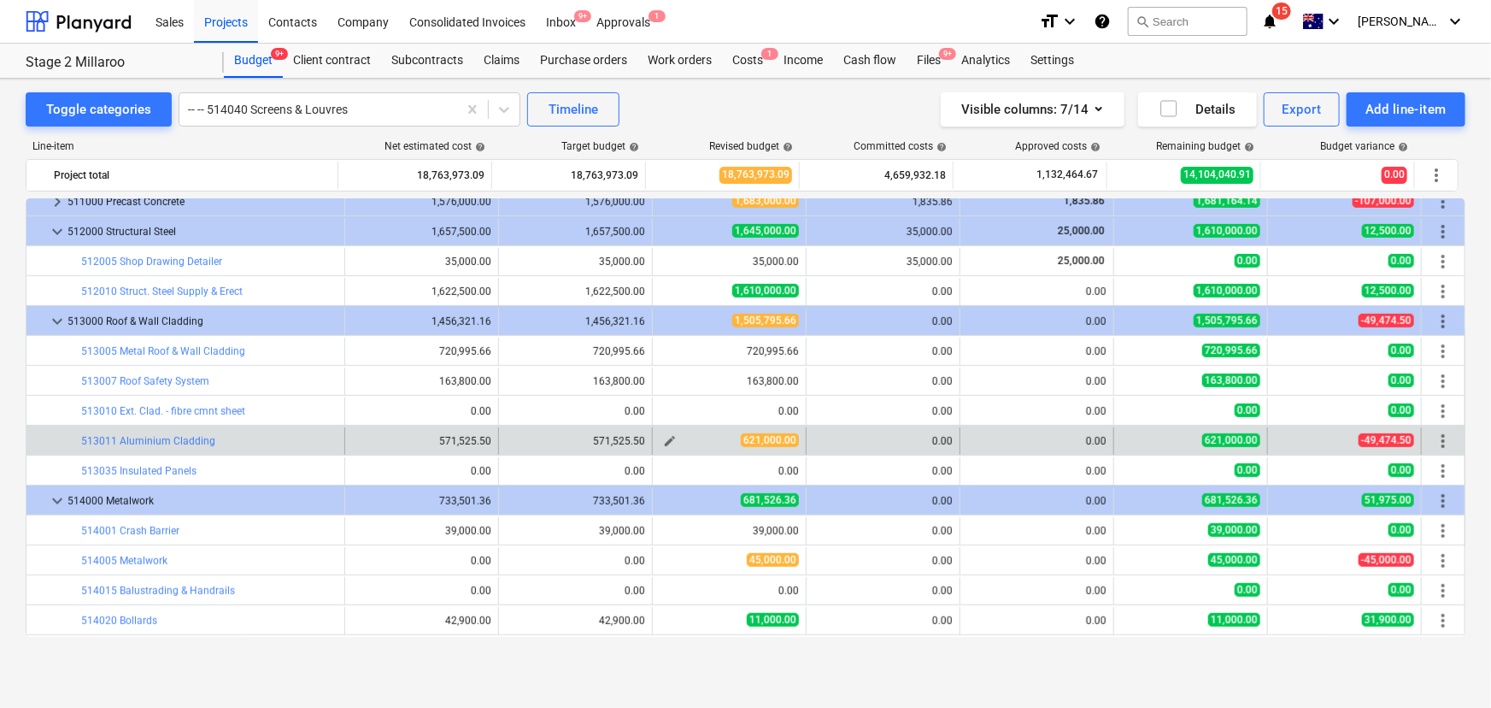
click at [663, 437] on span "edit" at bounding box center [670, 441] width 14 height 14
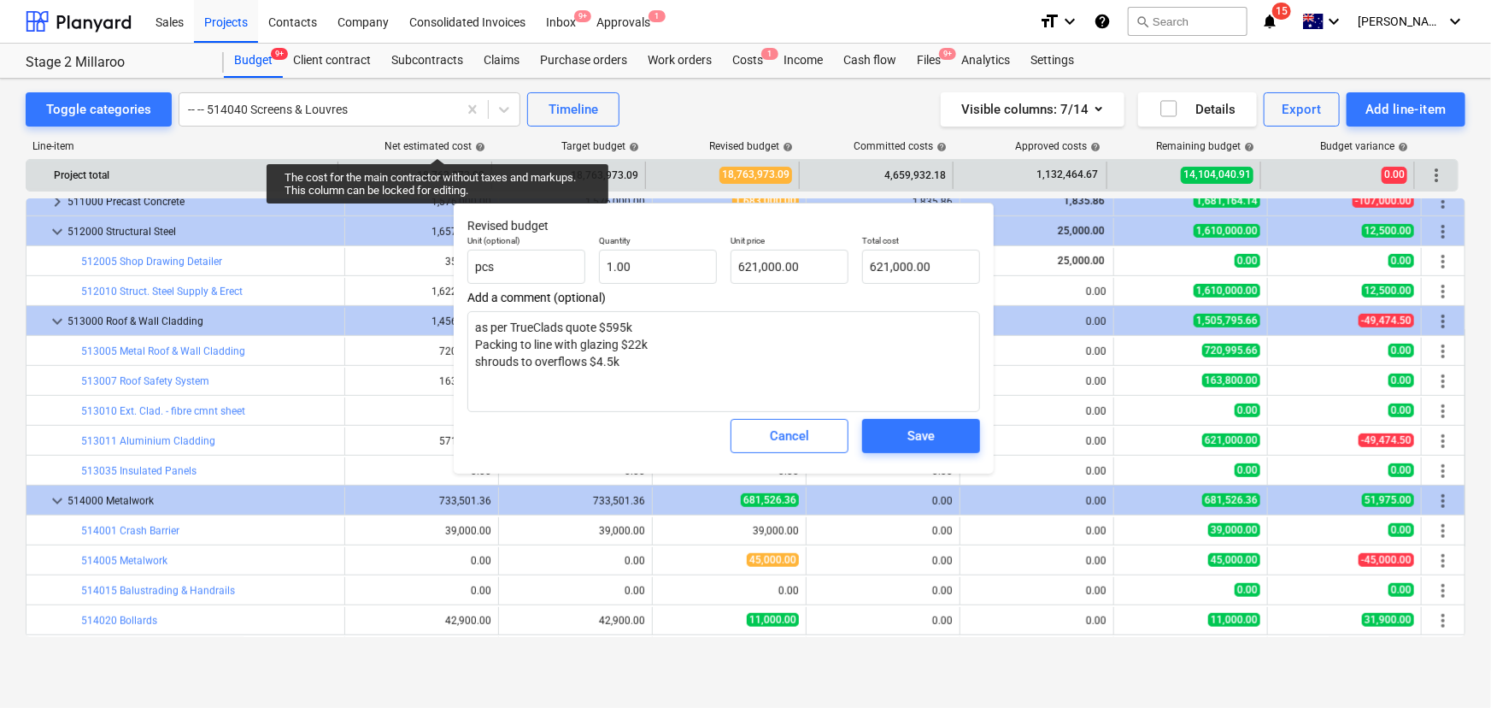
type textarea "x"
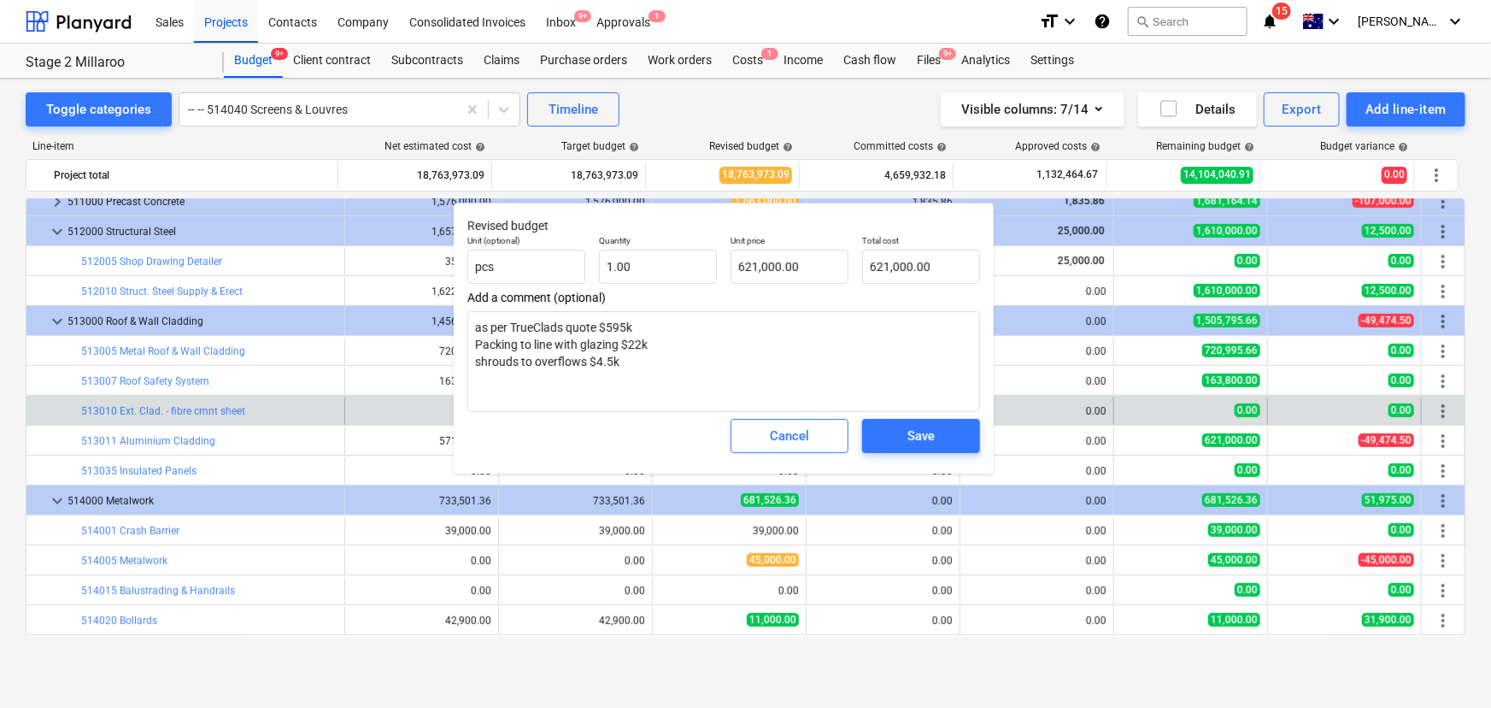
click at [761, 423] on button "Cancel" at bounding box center [790, 436] width 118 height 34
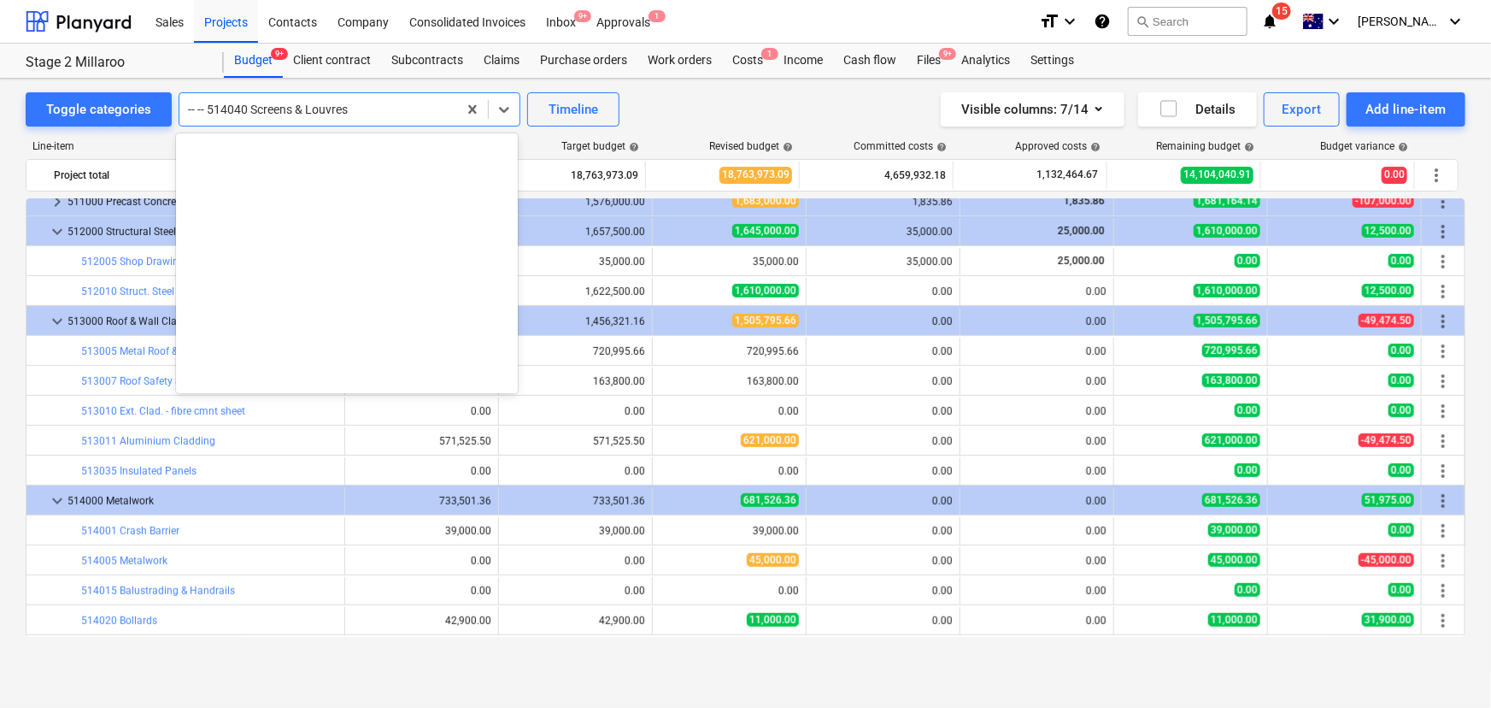
click at [425, 104] on div at bounding box center [318, 109] width 261 height 17
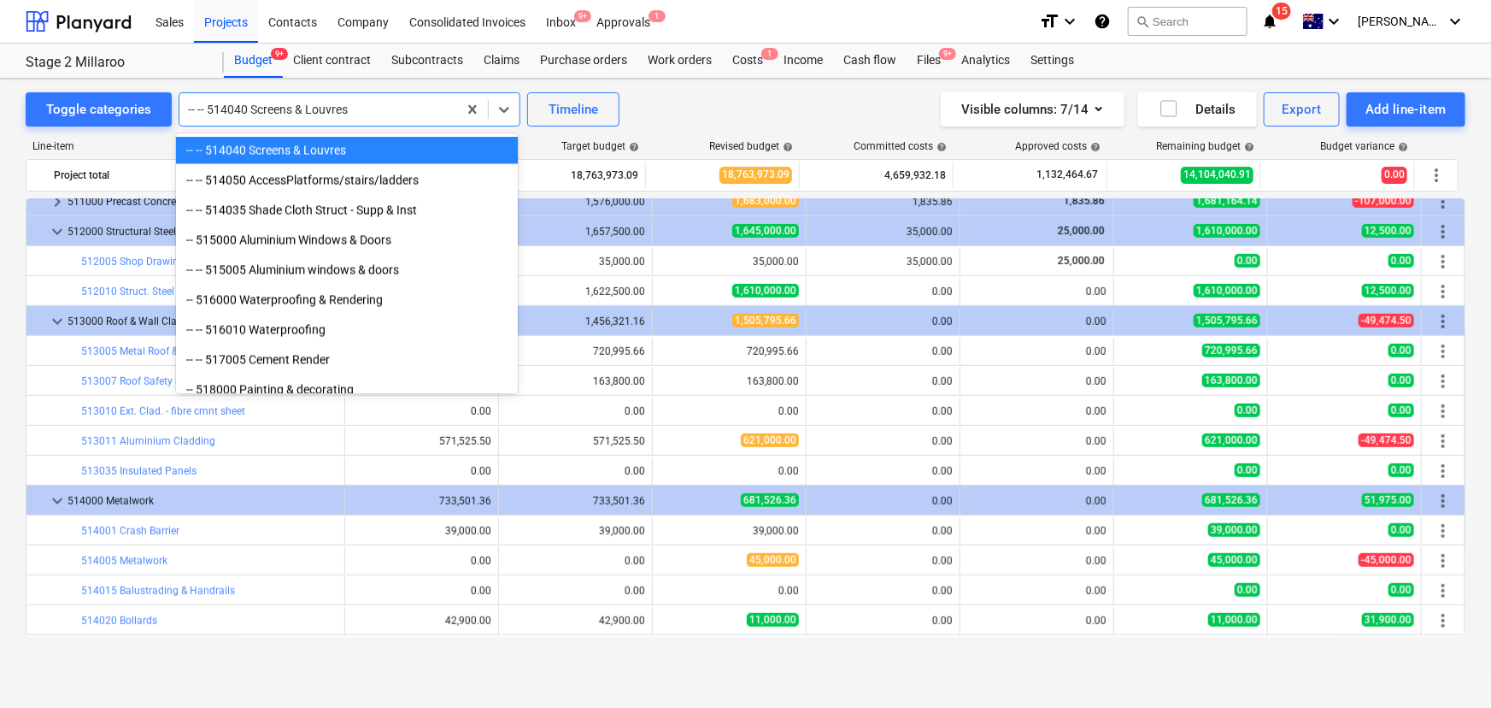
click at [283, 161] on div "-- -- 514040 Screens & Louvres" at bounding box center [347, 150] width 342 height 27
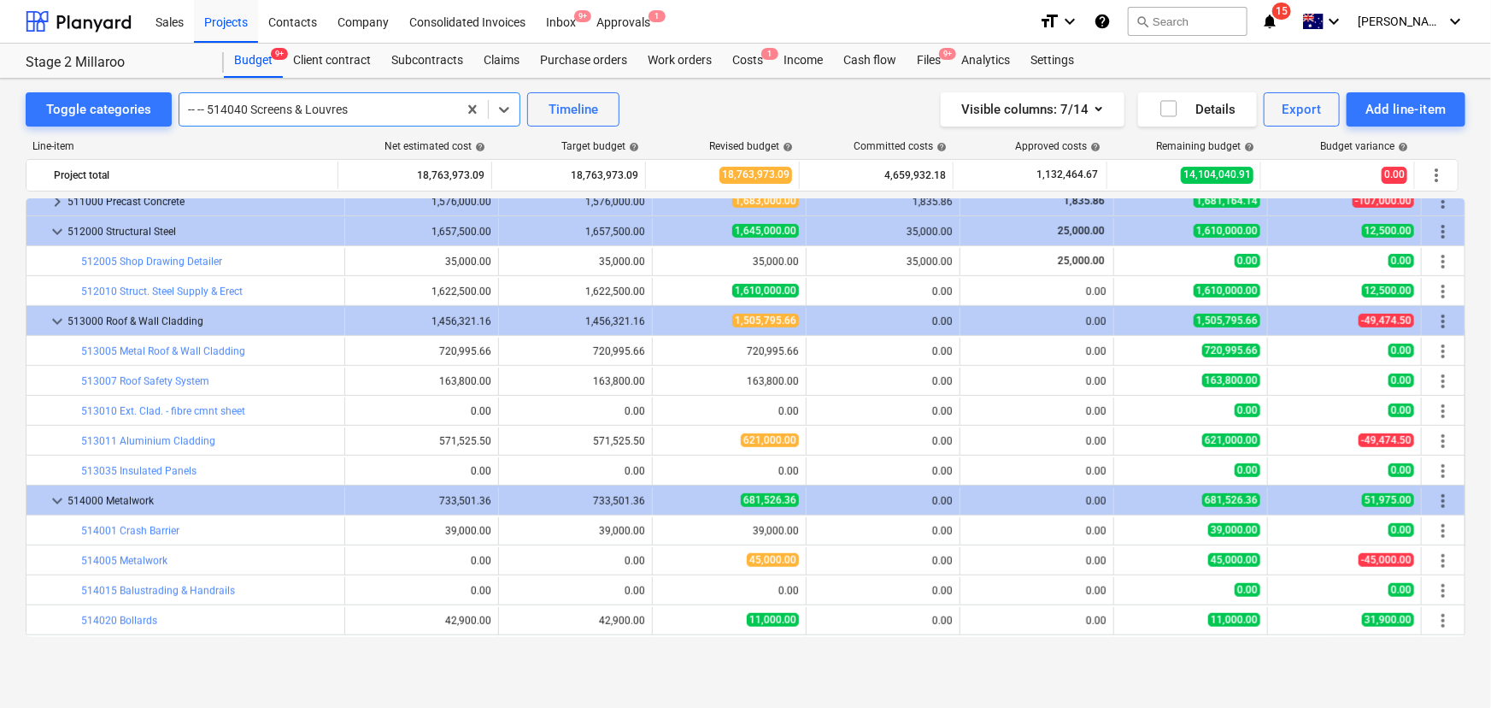
scroll to position [366, 0]
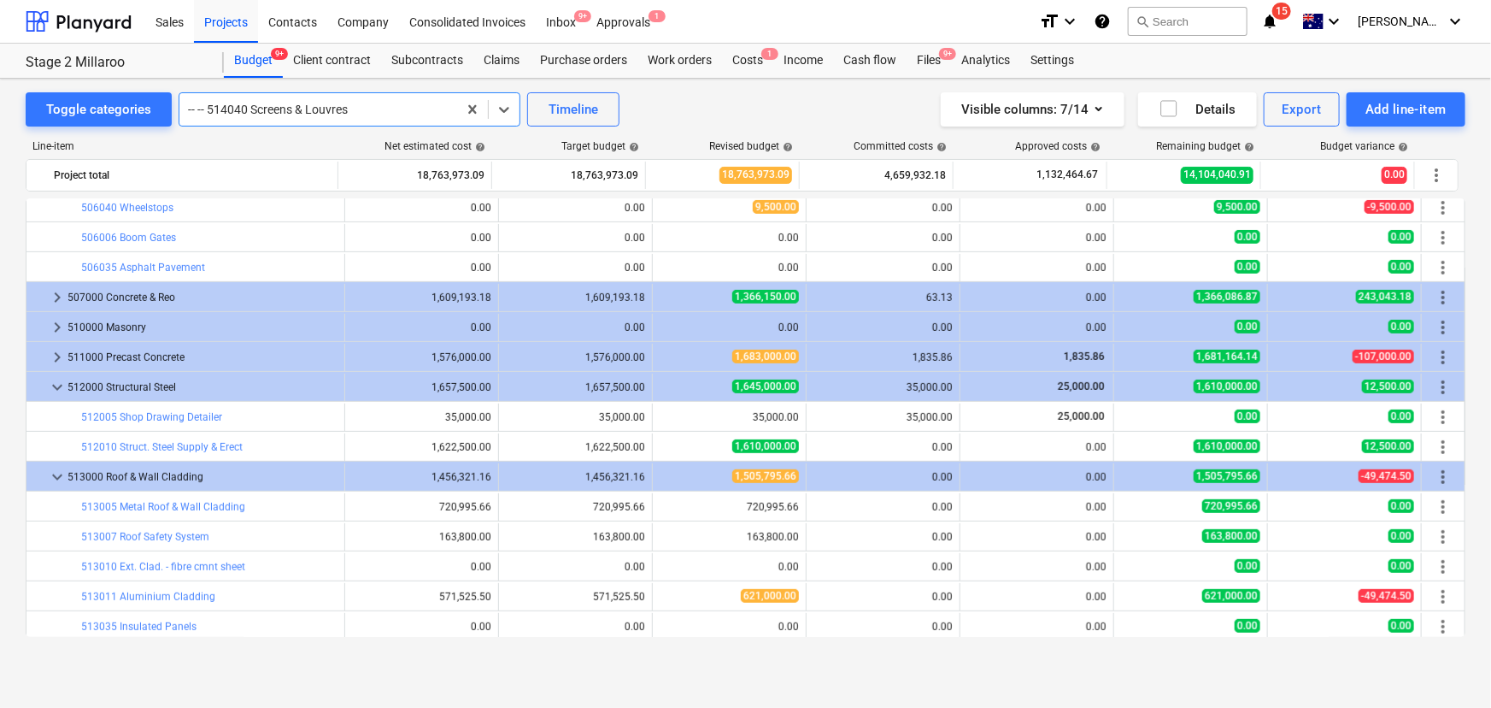
click at [354, 108] on div at bounding box center [318, 109] width 261 height 17
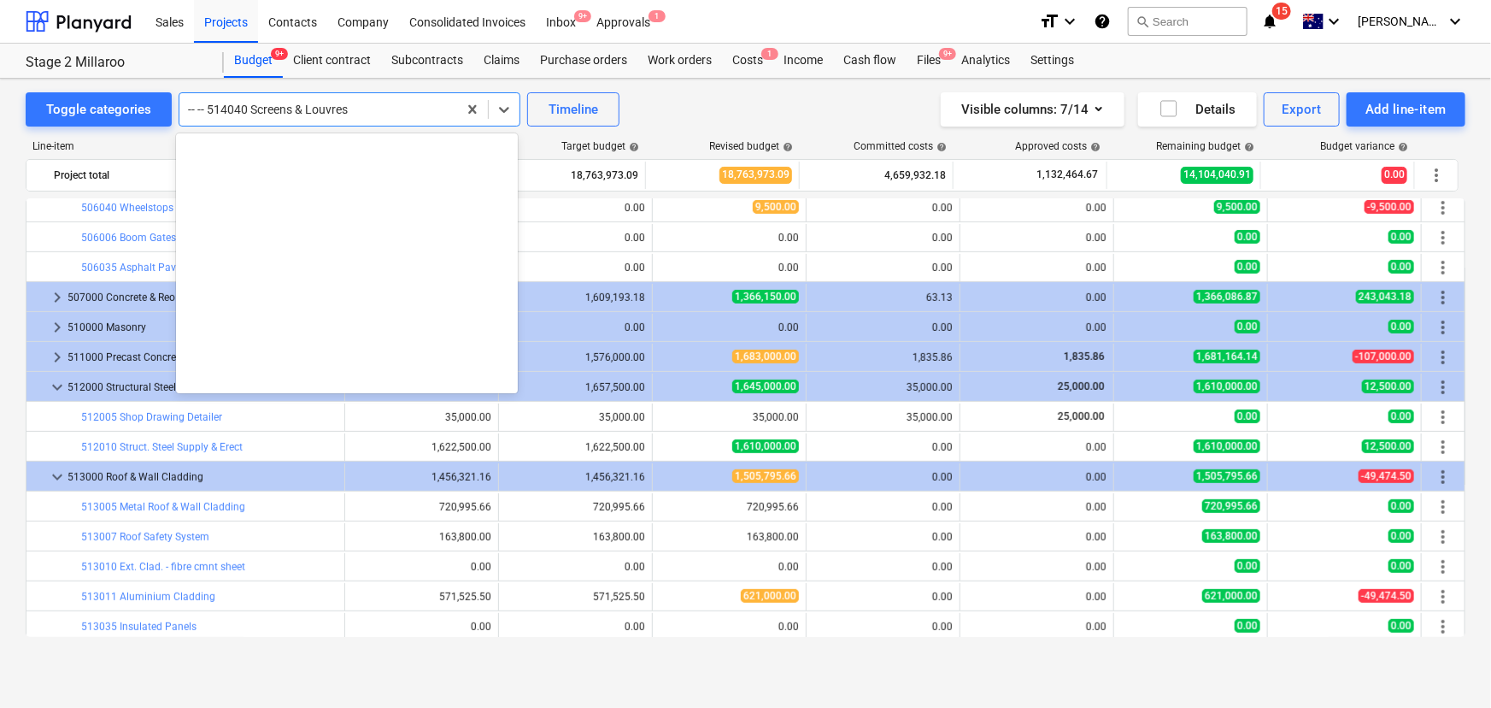
scroll to position [4845, 0]
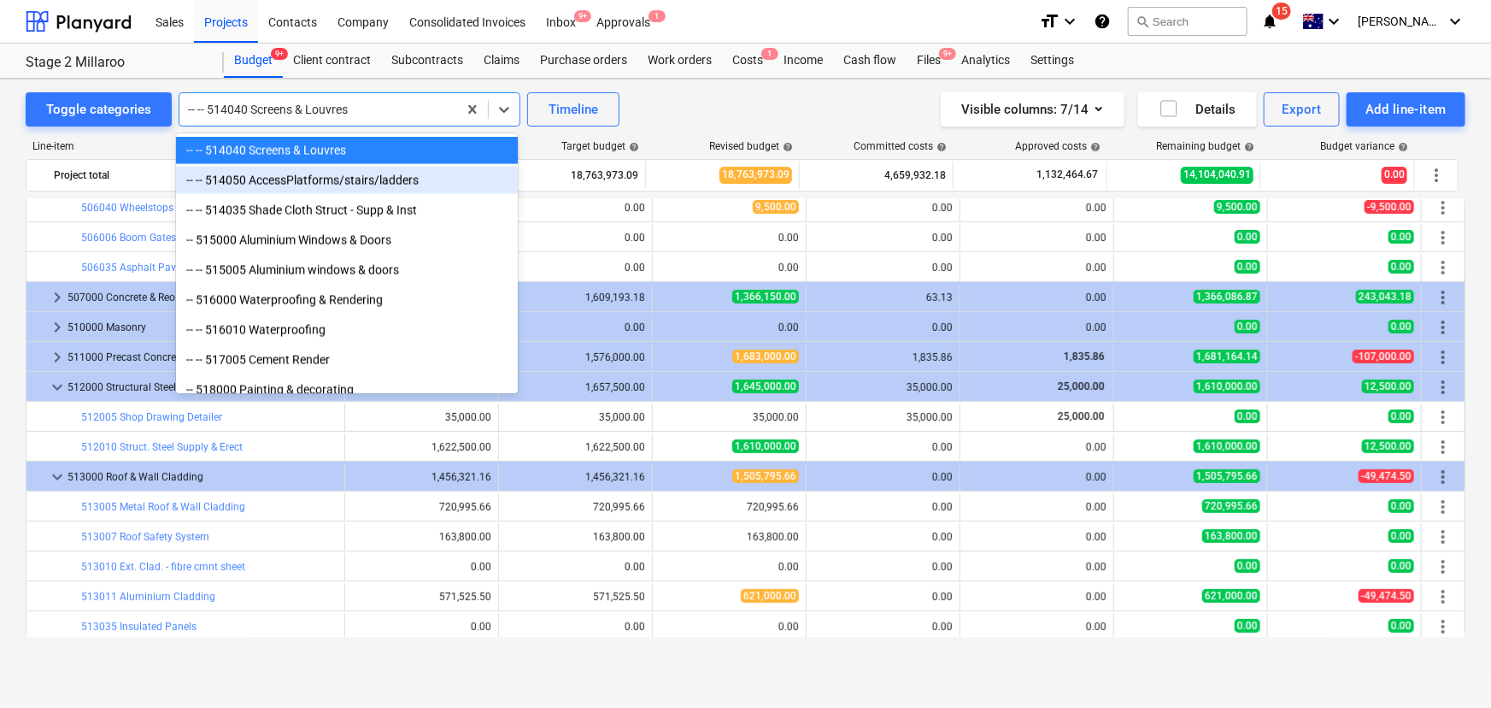
click at [315, 185] on div "-- -- 514050 AccessPlatforms/stairs/ladders" at bounding box center [347, 180] width 342 height 27
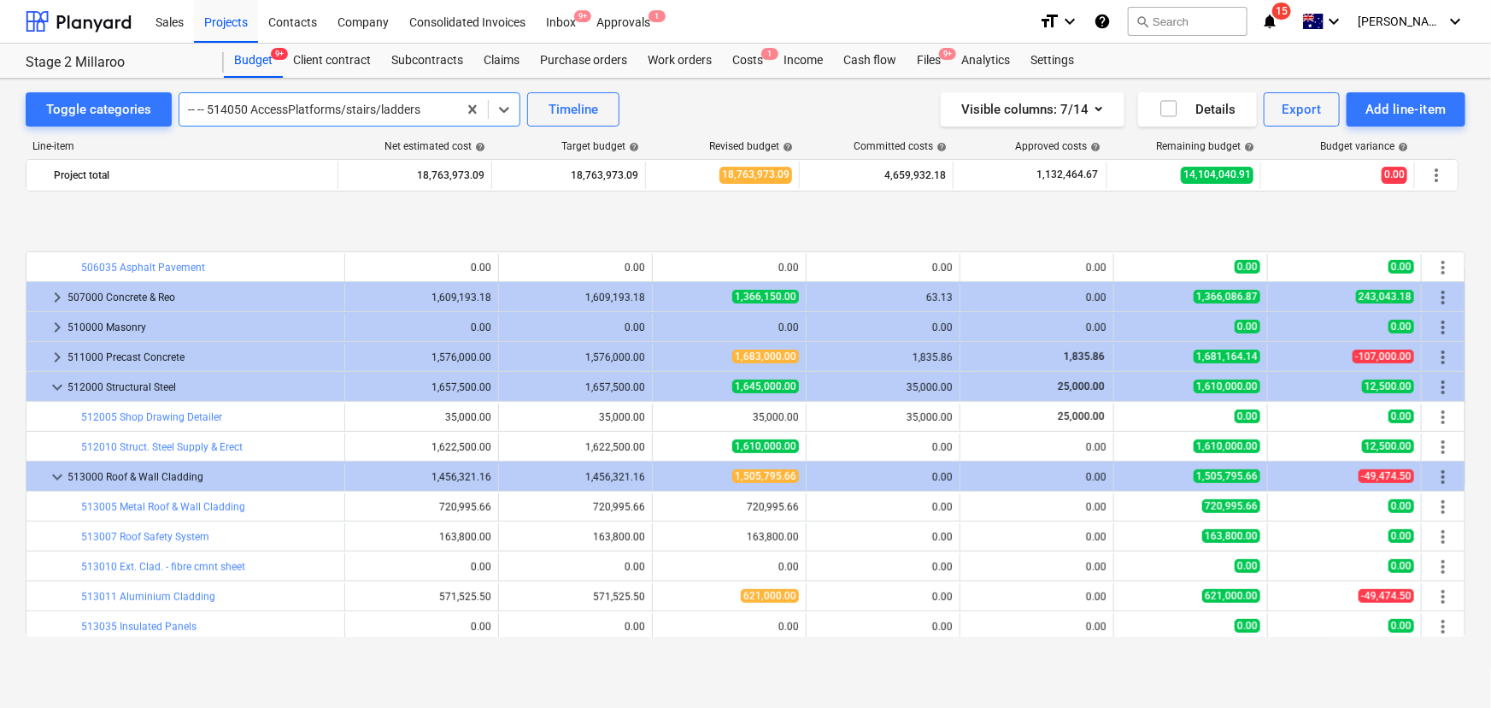
scroll to position [1017, 0]
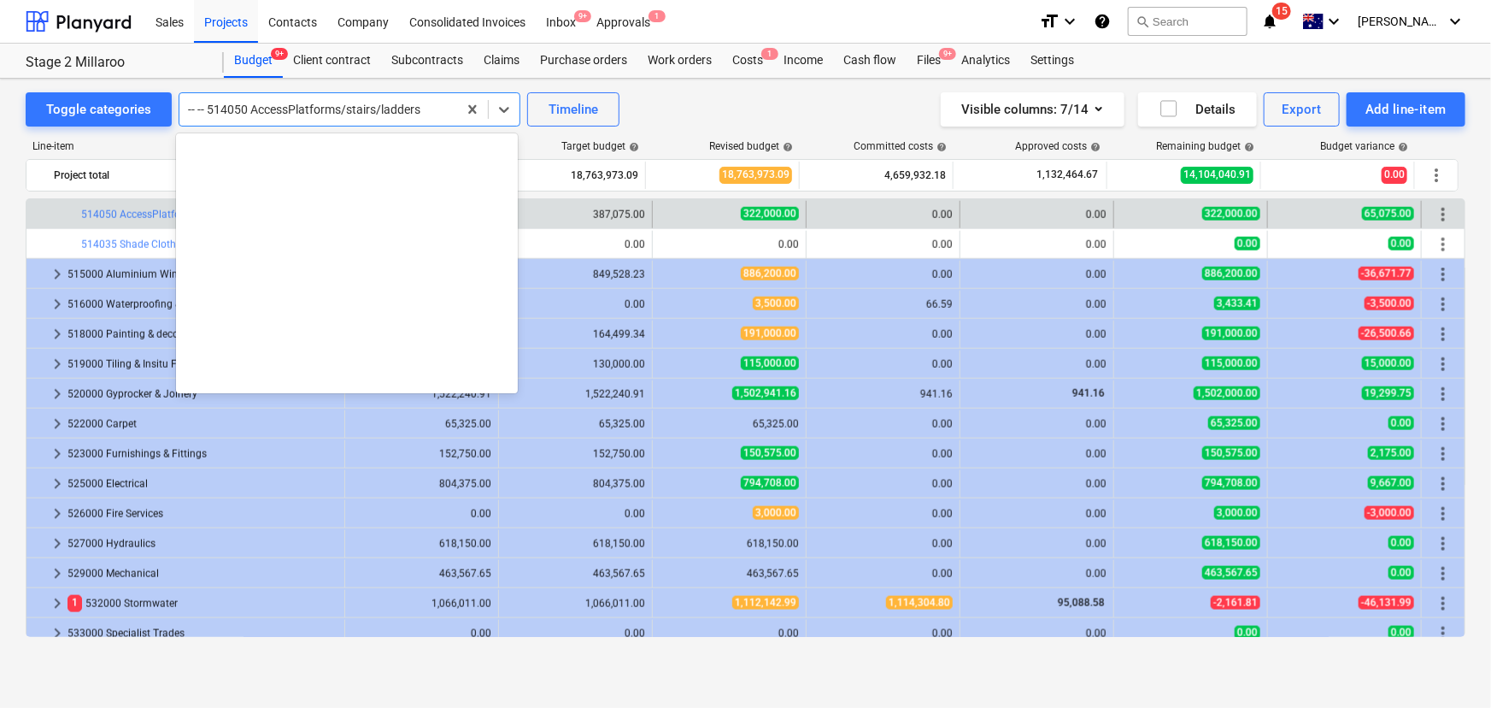
click at [352, 110] on div at bounding box center [318, 109] width 261 height 17
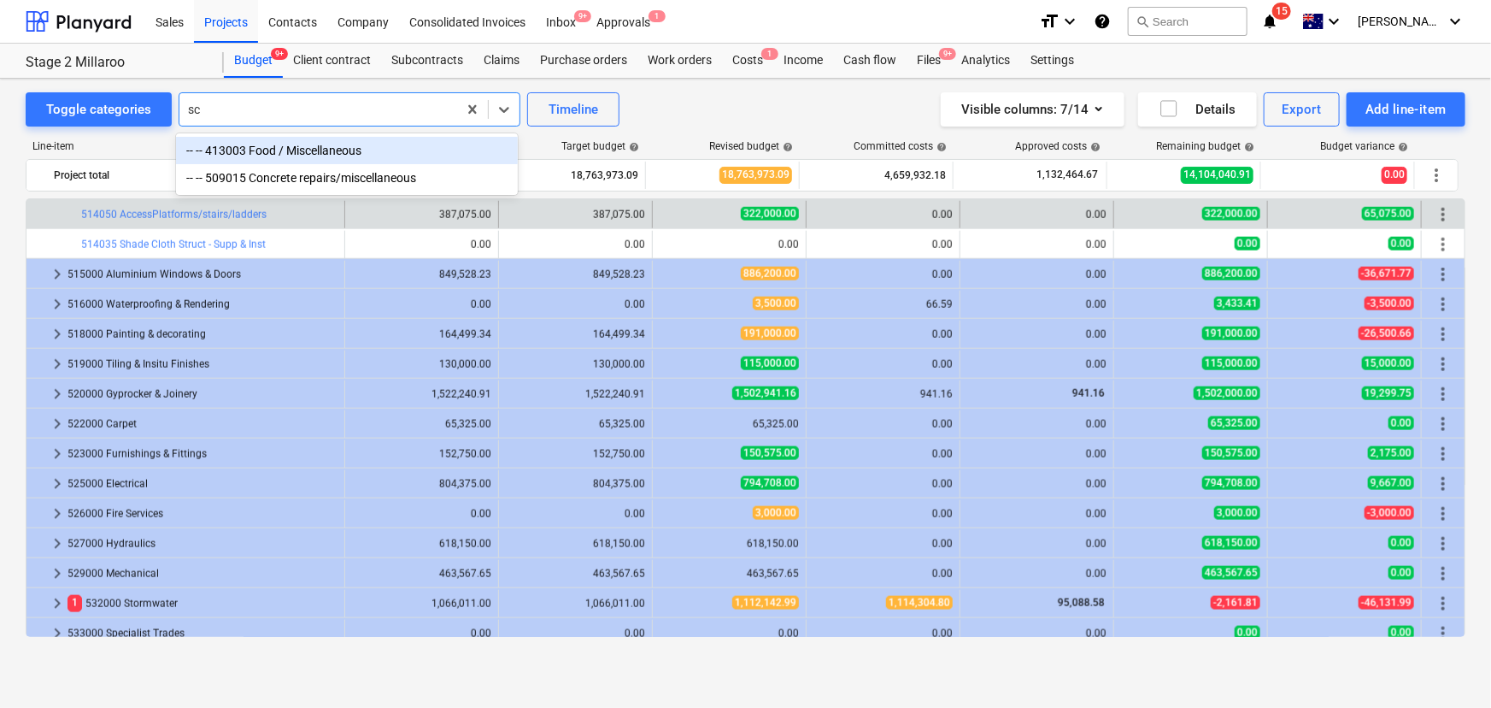
type input "scr"
click at [349, 138] on div "-- -- 514040 Screens & Louvres" at bounding box center [347, 150] width 342 height 27
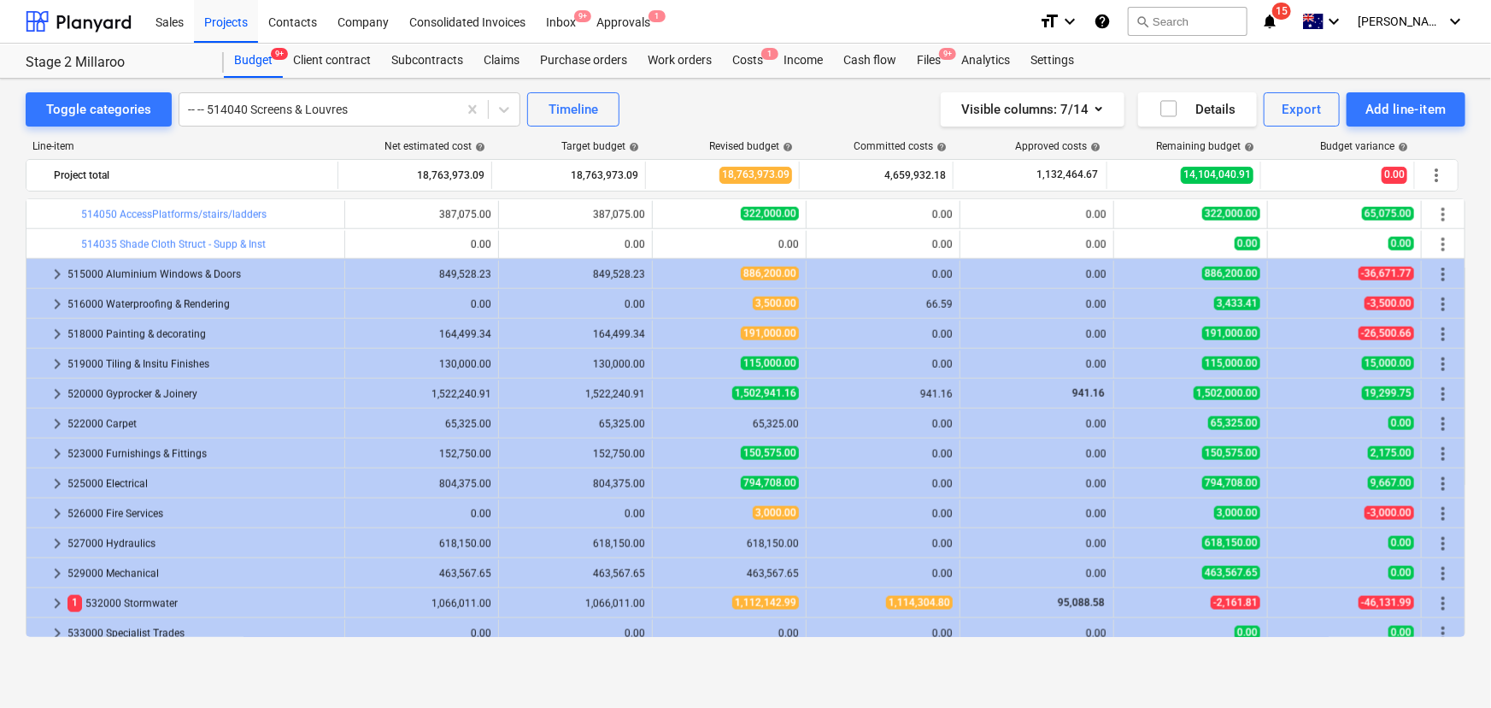
scroll to position [987, 0]
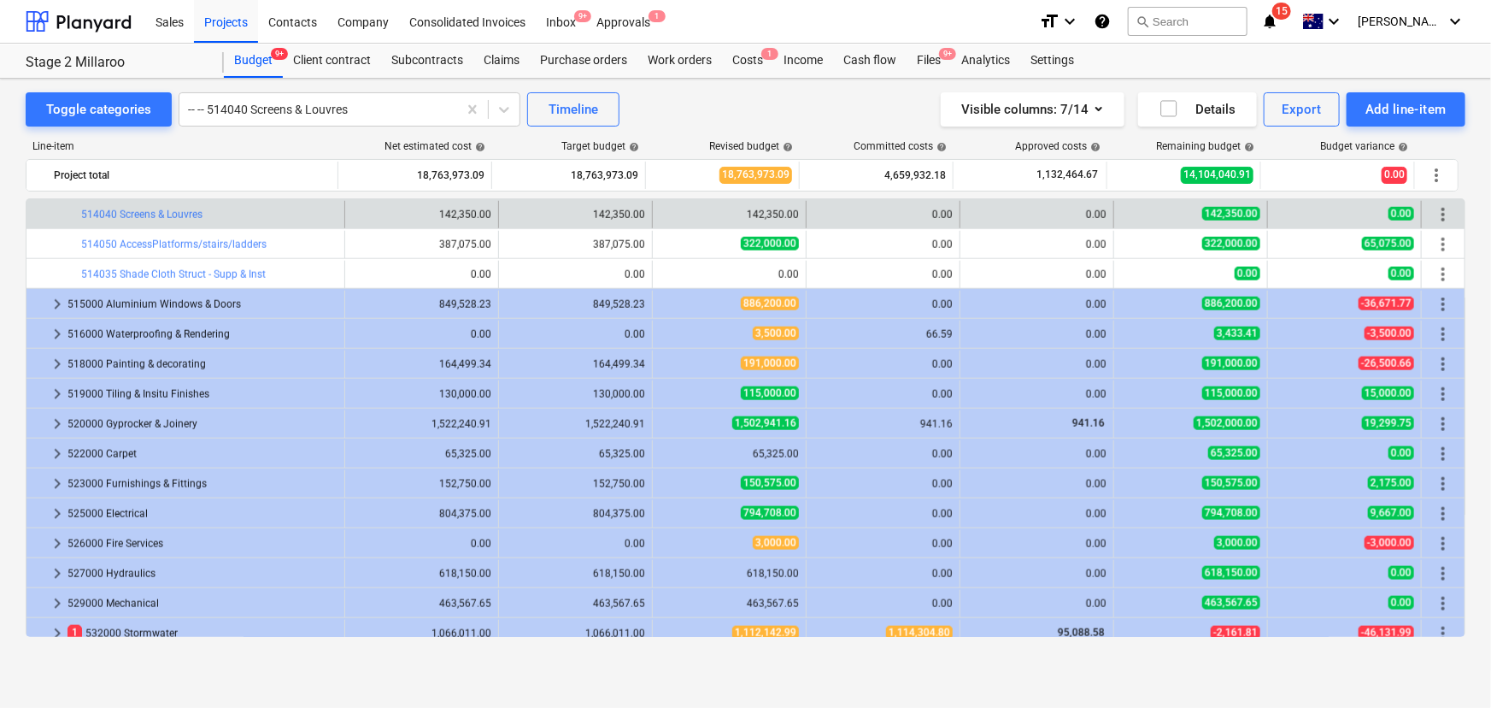
click at [342, 152] on div "Net estimated cost help" at bounding box center [416, 146] width 154 height 12
click at [663, 214] on span "edit" at bounding box center [670, 215] width 14 height 14
type textarea "x"
type input "1.00"
type input "142,350.00"
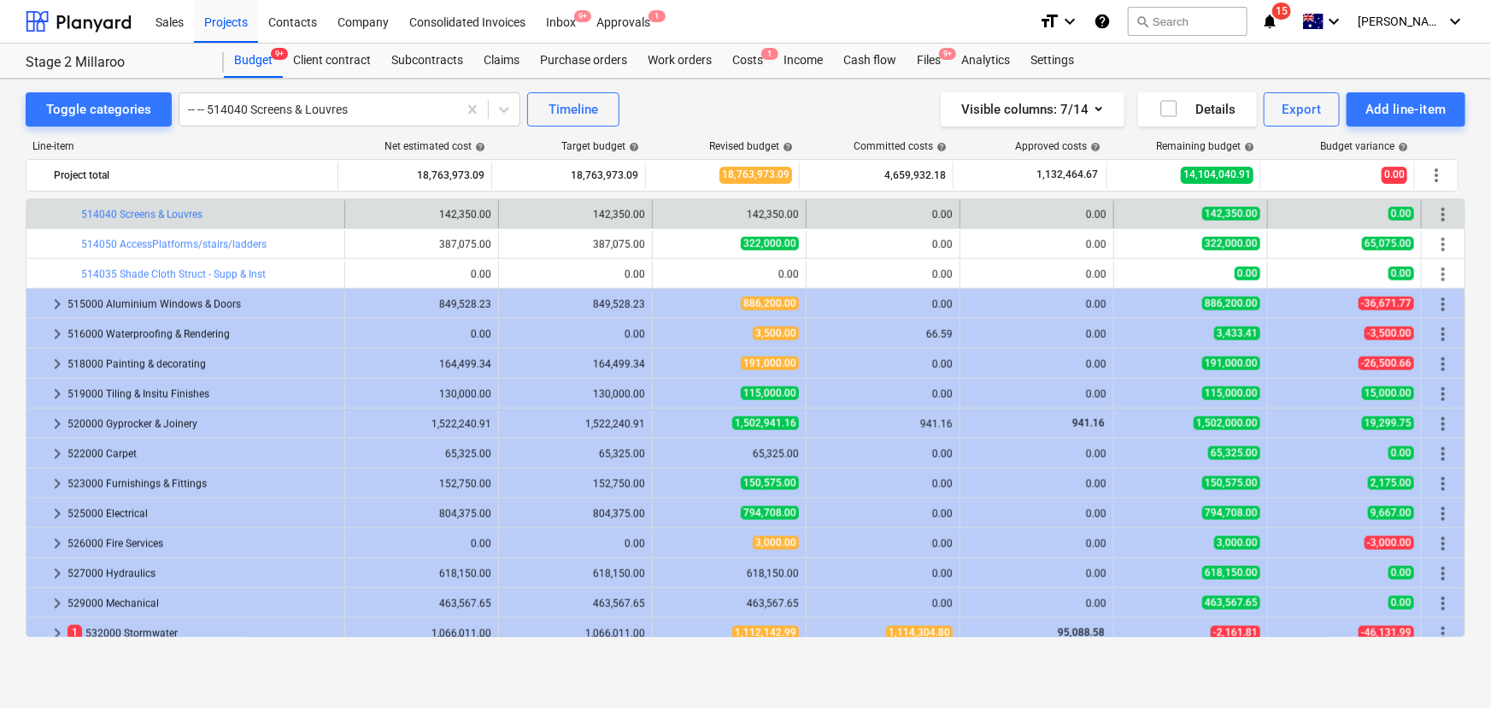
type input "142,350.00"
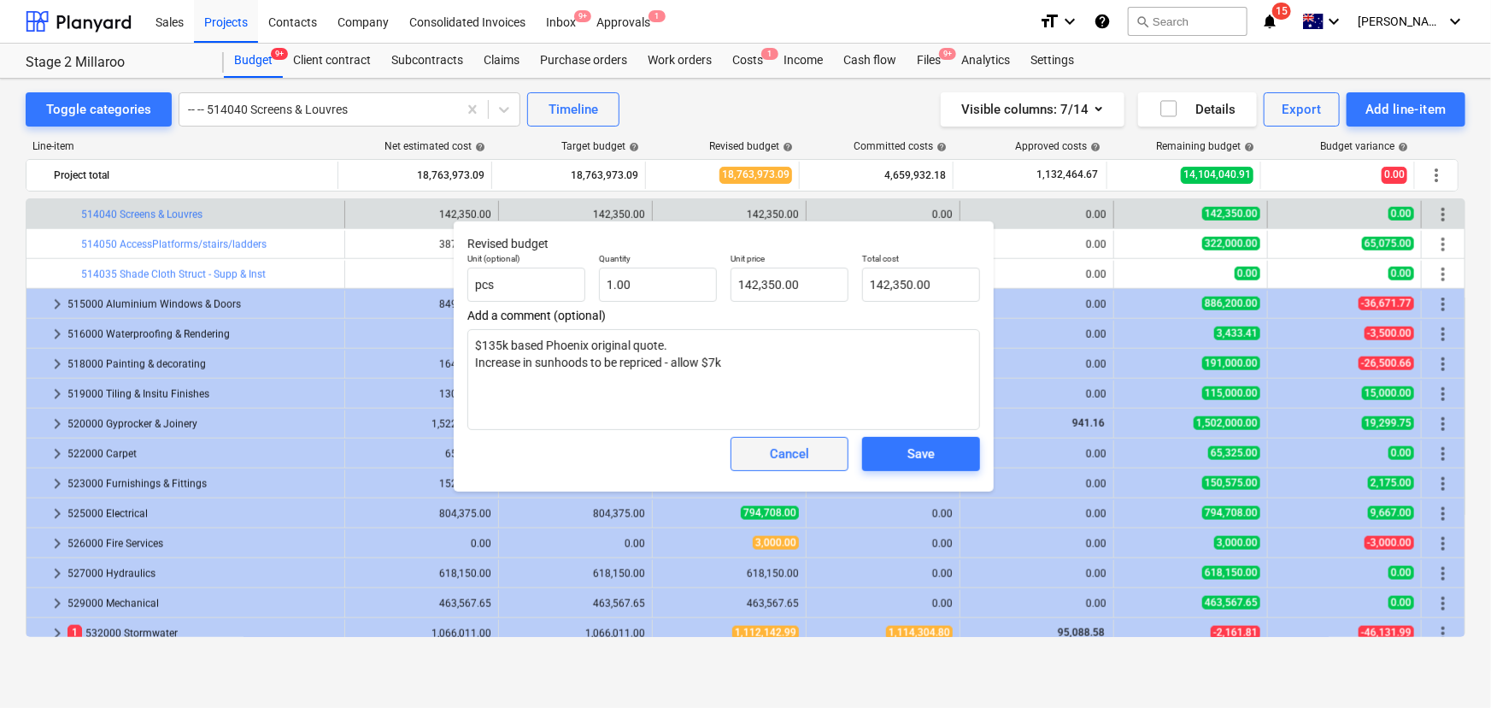
click at [802, 471] on button "Cancel" at bounding box center [790, 454] width 118 height 34
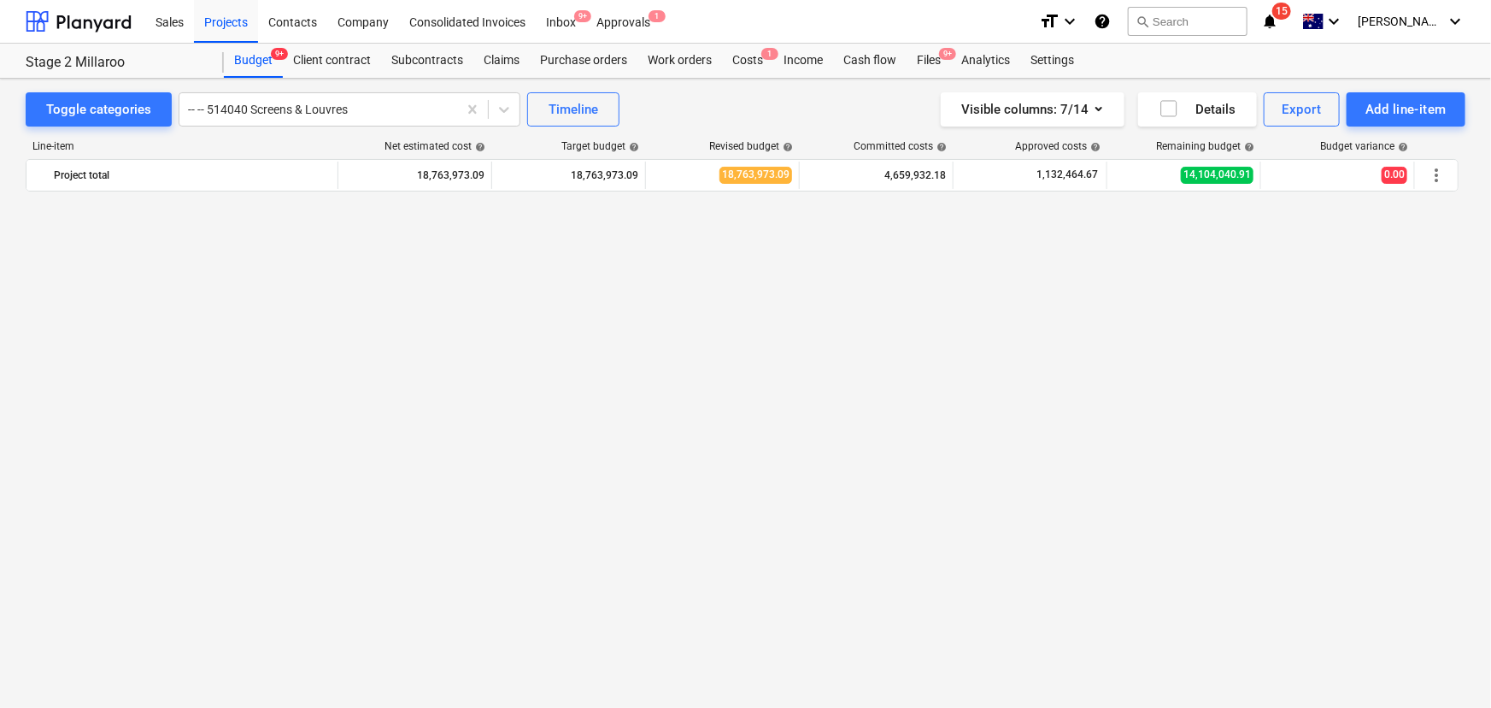
scroll to position [0, 0]
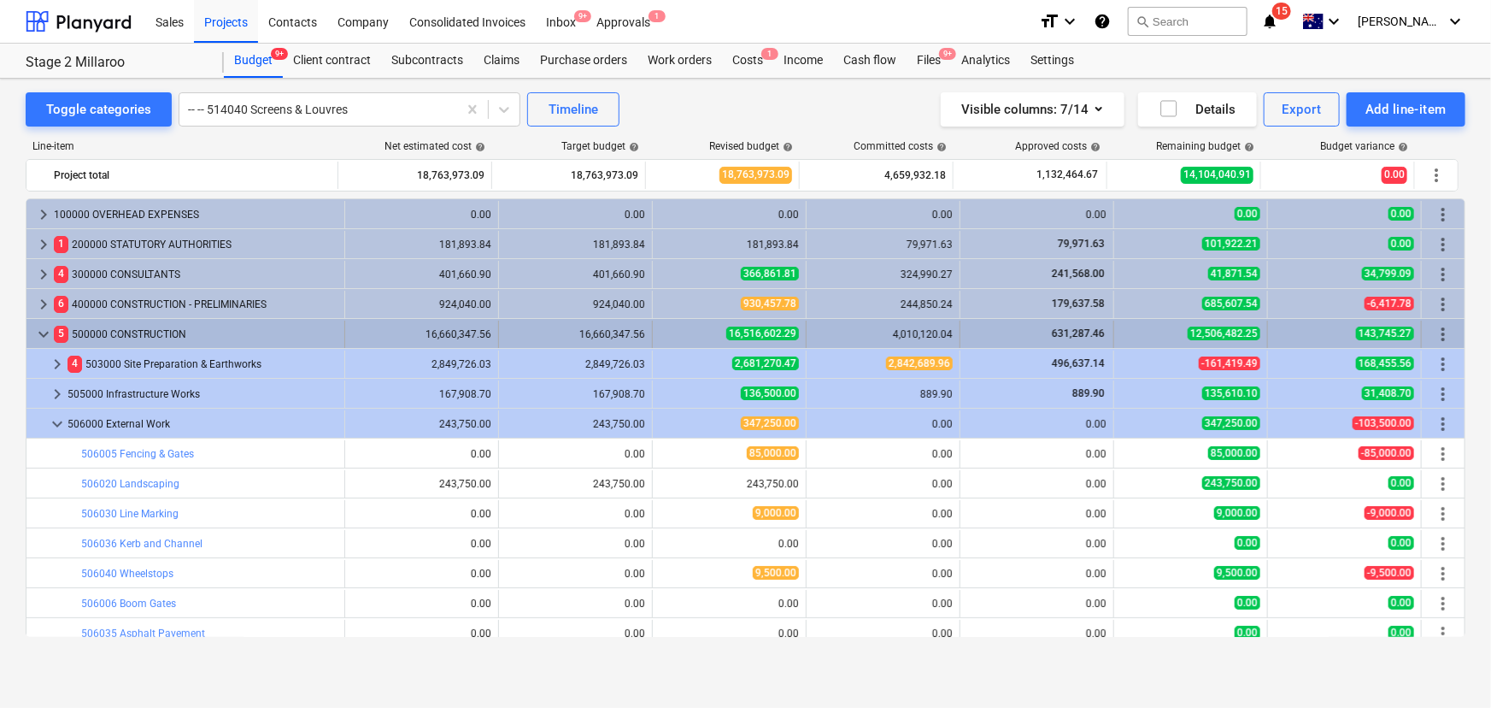
click at [32, 342] on div "keyboard_arrow_down 5 500000 CONSTRUCTION" at bounding box center [185, 333] width 319 height 27
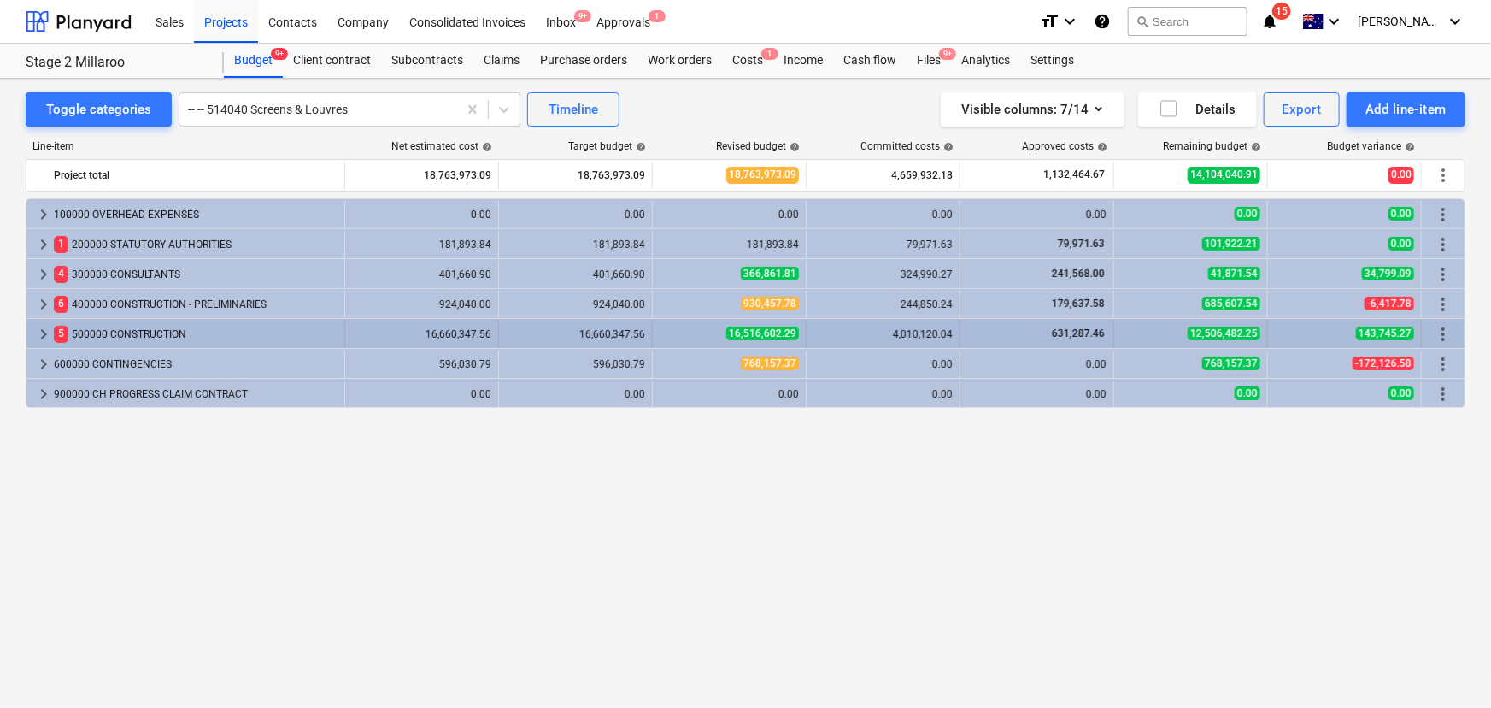
click at [40, 342] on span "keyboard_arrow_right" at bounding box center [43, 334] width 21 height 21
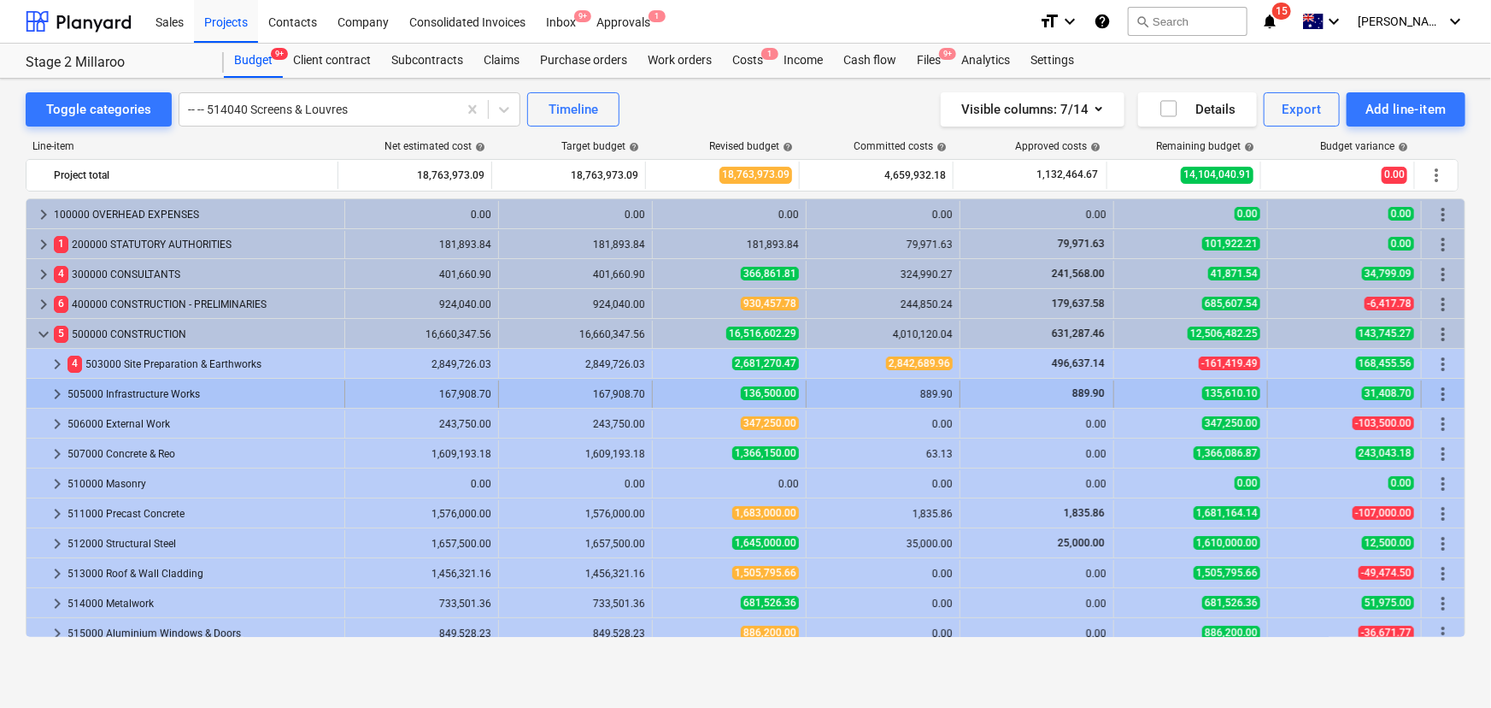
click at [47, 402] on span "keyboard_arrow_right" at bounding box center [57, 394] width 21 height 21
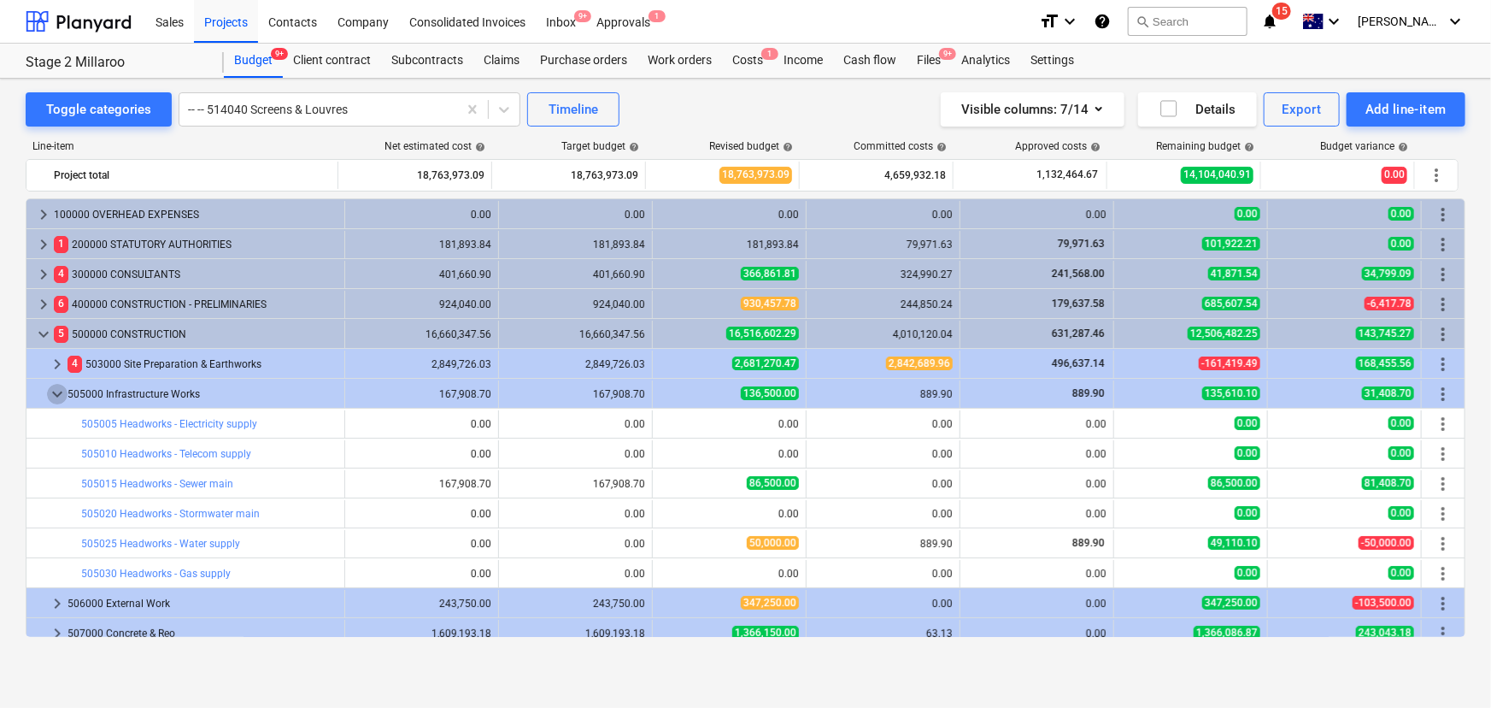
click at [47, 402] on span "keyboard_arrow_down" at bounding box center [57, 394] width 21 height 21
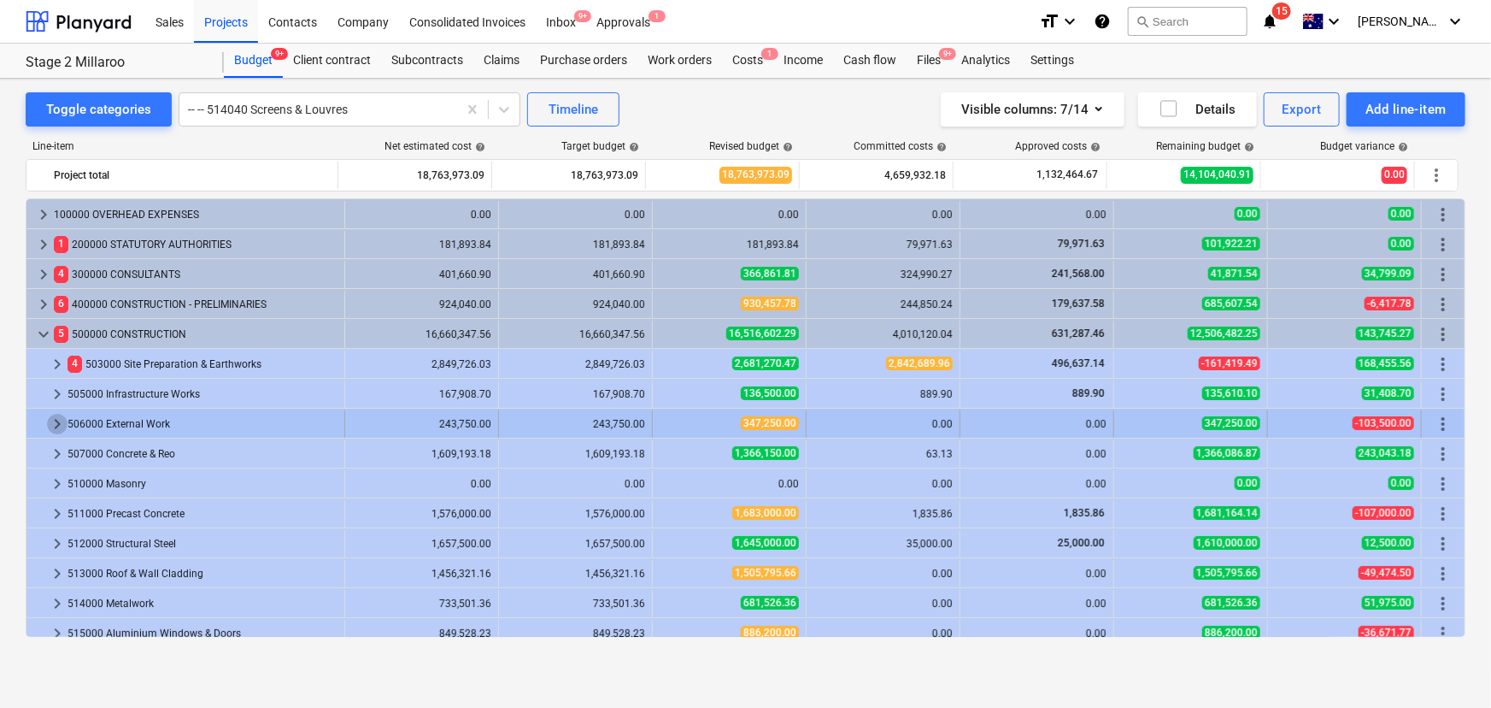
click at [50, 422] on span "keyboard_arrow_right" at bounding box center [57, 424] width 21 height 21
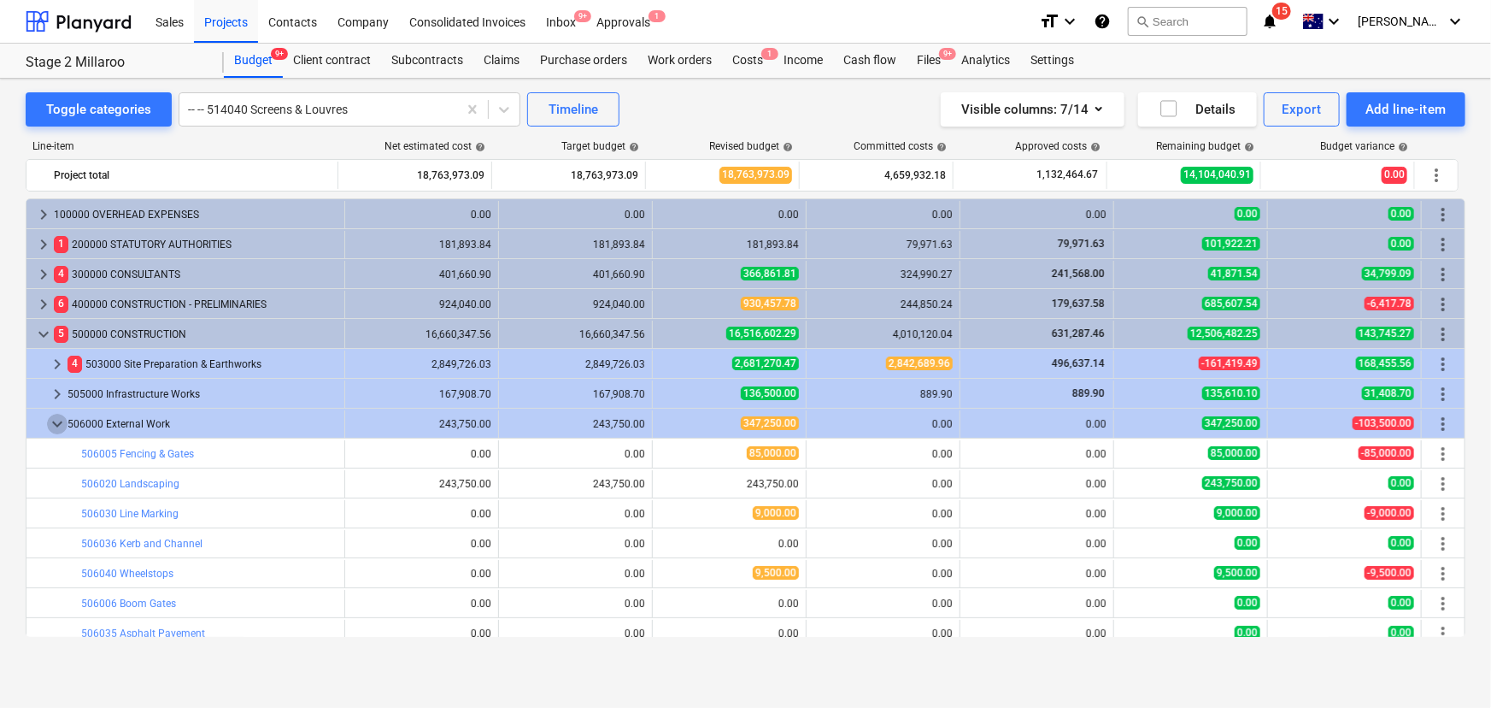
click at [50, 422] on span "keyboard_arrow_down" at bounding box center [57, 424] width 21 height 21
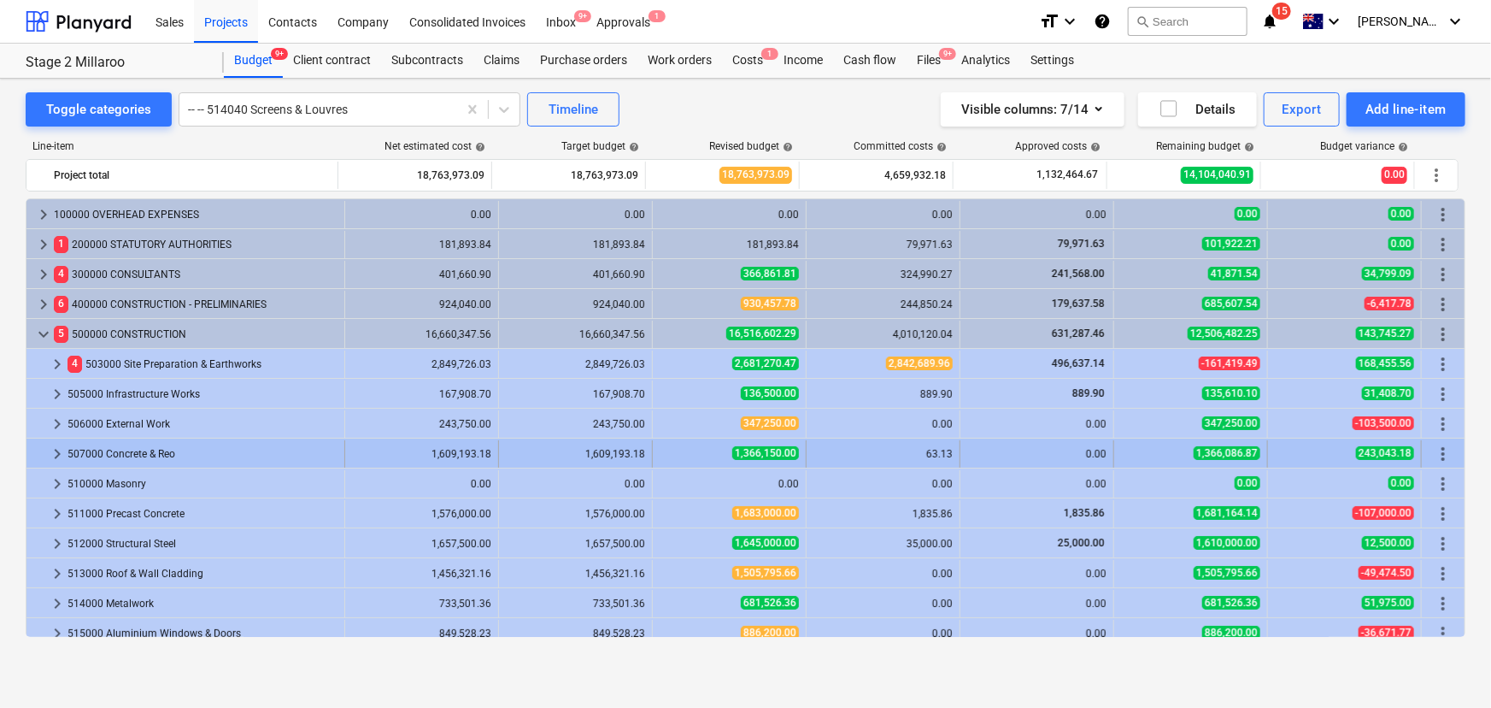
click at [51, 453] on span "keyboard_arrow_right" at bounding box center [57, 453] width 21 height 21
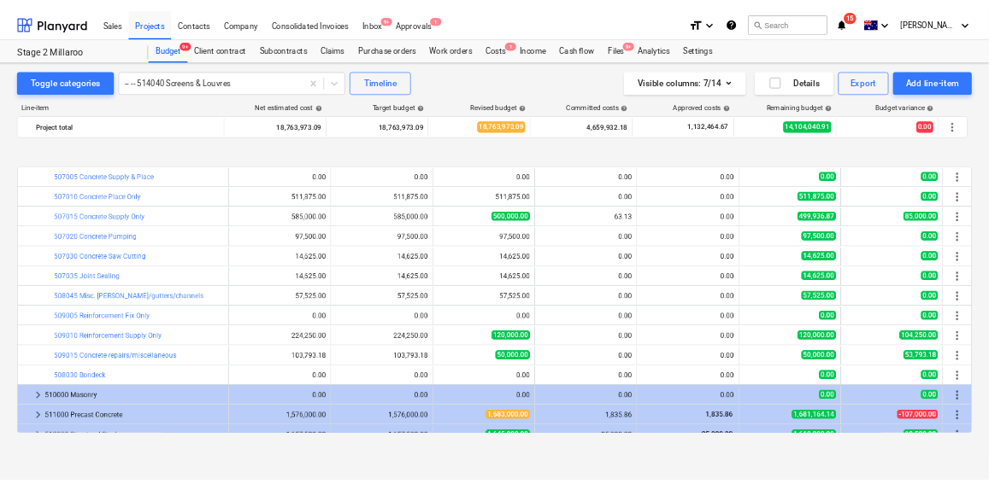
scroll to position [310, 0]
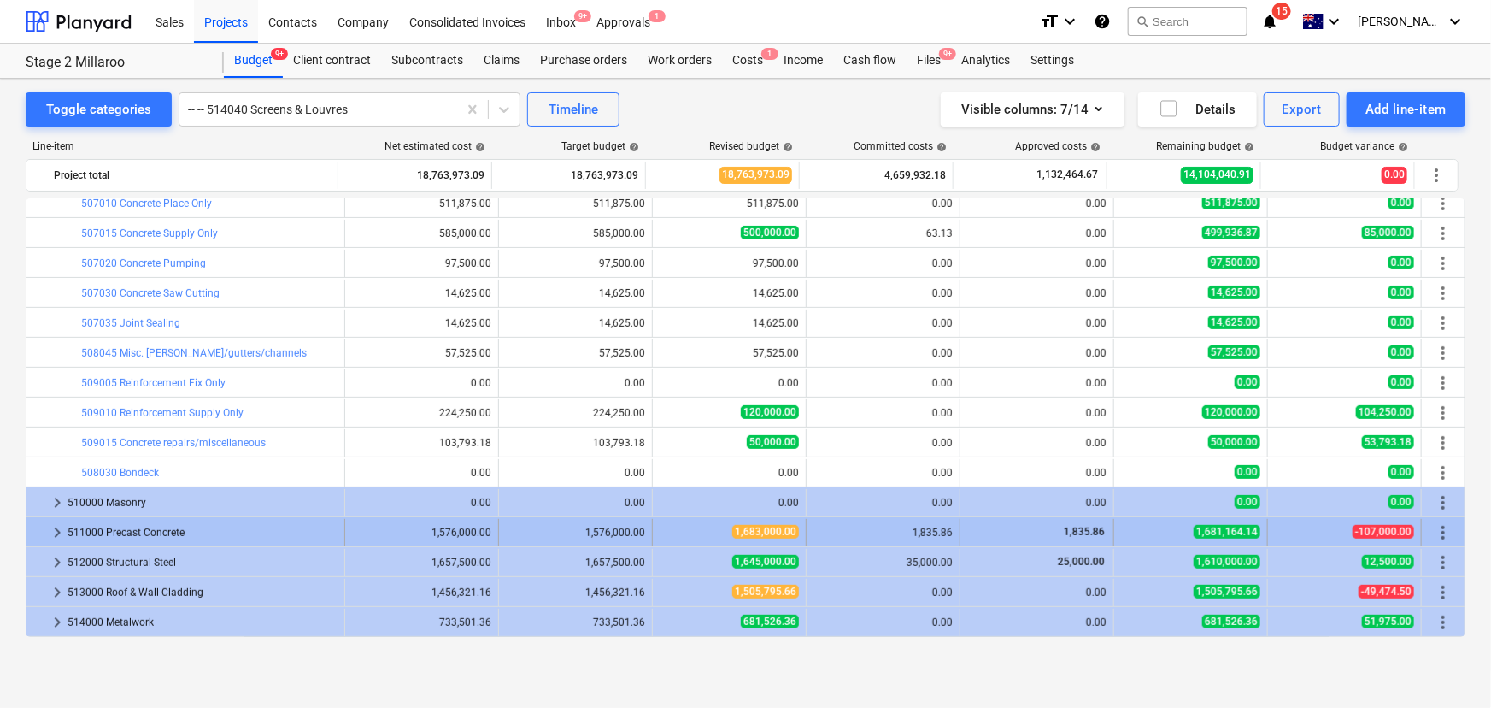
click at [58, 530] on span "keyboard_arrow_right" at bounding box center [57, 532] width 21 height 21
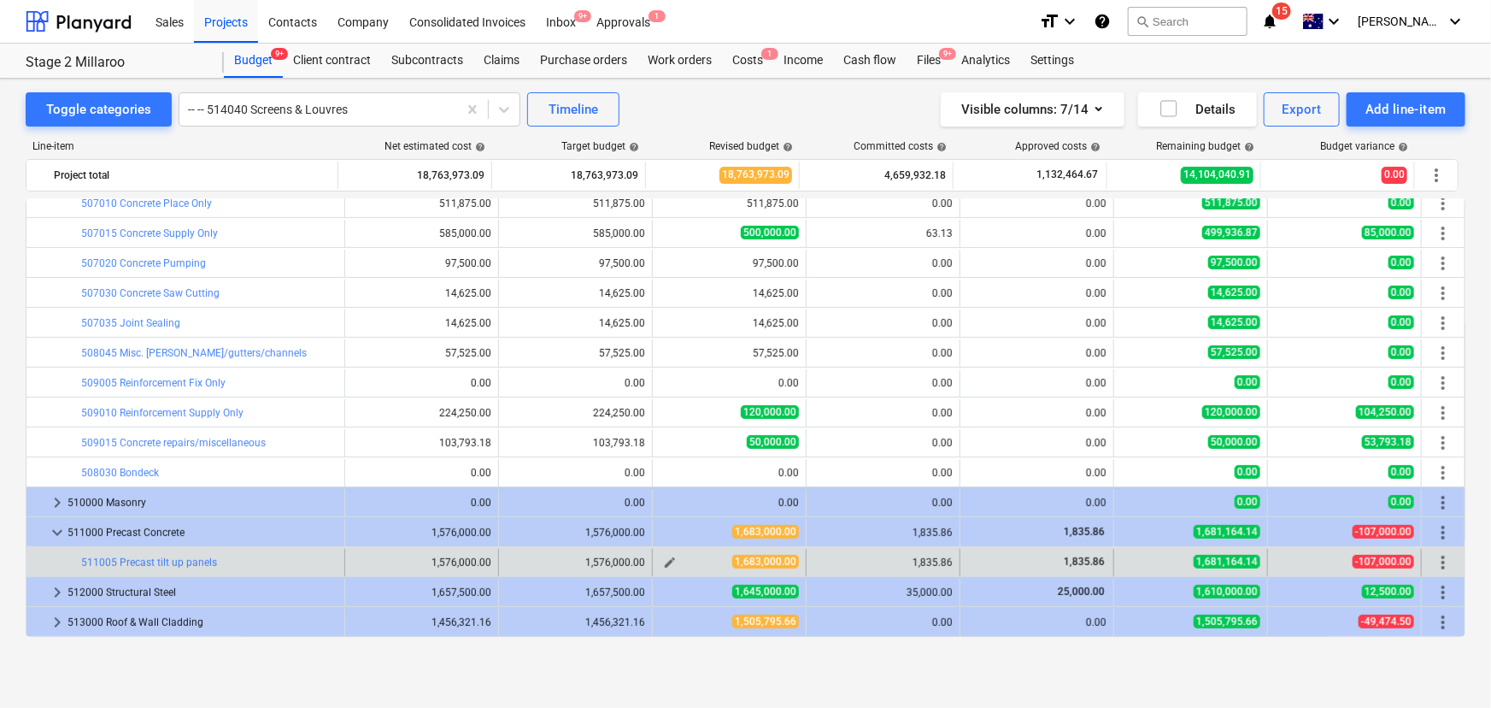
click at [663, 561] on span "edit" at bounding box center [670, 562] width 14 height 14
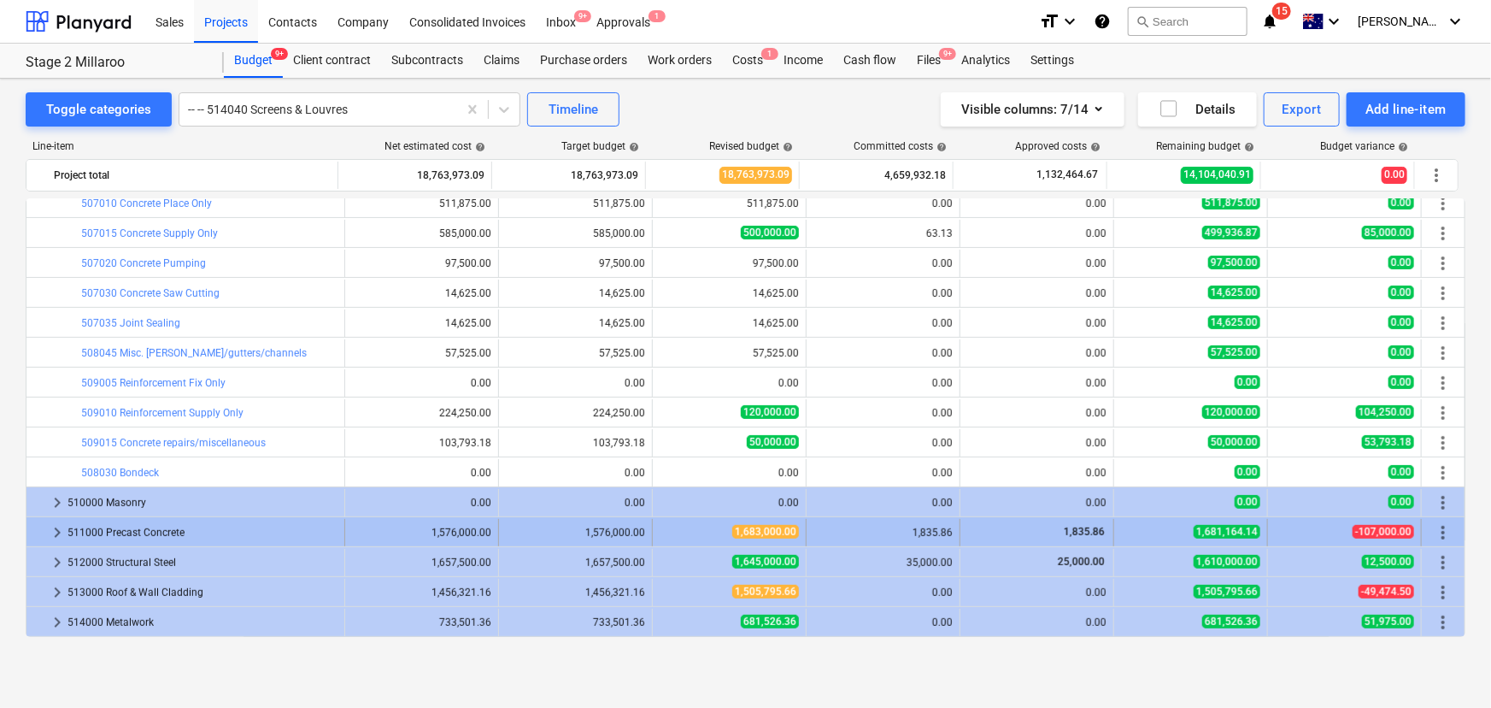
click at [52, 533] on span "keyboard_arrow_right" at bounding box center [57, 532] width 21 height 21
type textarea "x"
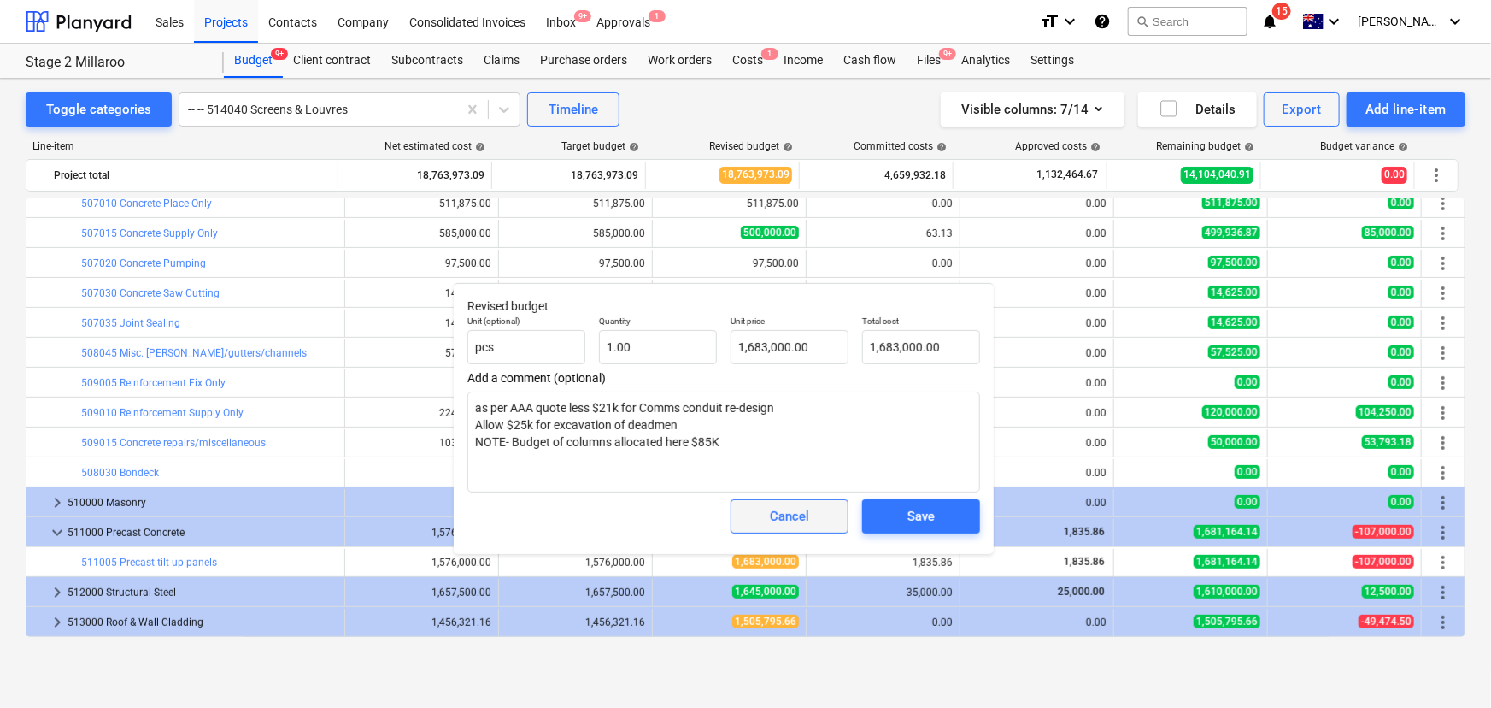
click at [780, 522] on div "Cancel" at bounding box center [789, 516] width 39 height 22
